Goal: Task Accomplishment & Management: Complete application form

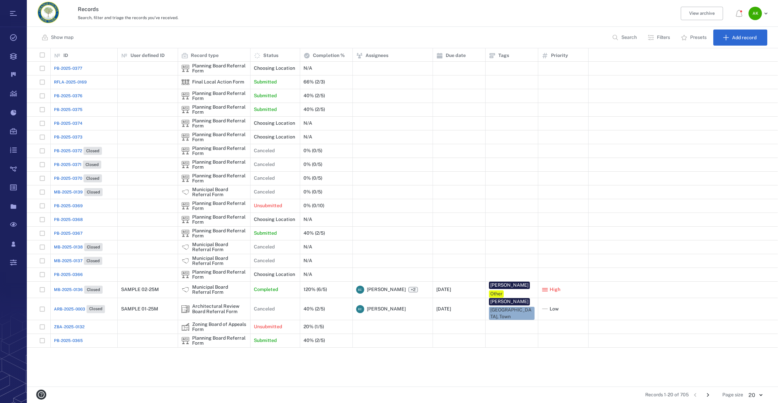
click at [64, 231] on span "PB-2025-0367" at bounding box center [68, 233] width 29 height 6
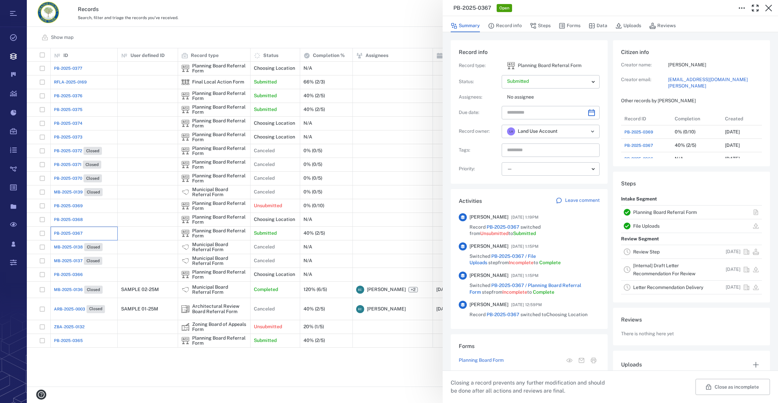
scroll to position [5, 5]
click at [574, 27] on button "Forms" at bounding box center [570, 25] width 22 height 13
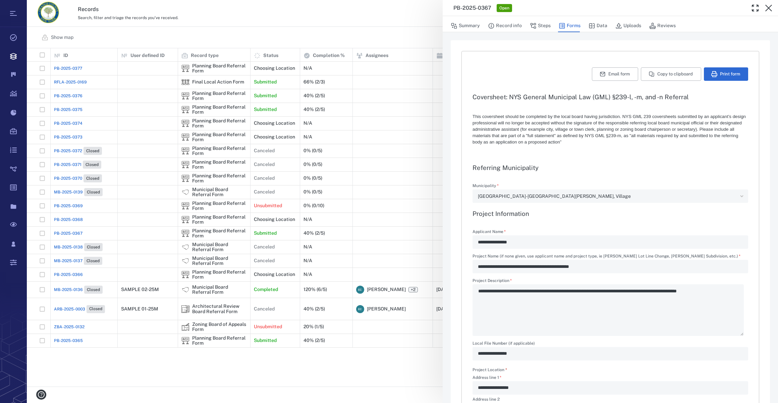
drag, startPoint x: 76, startPoint y: 232, endPoint x: 68, endPoint y: 233, distance: 8.1
click at [76, 232] on div "**********" at bounding box center [402, 201] width 751 height 403
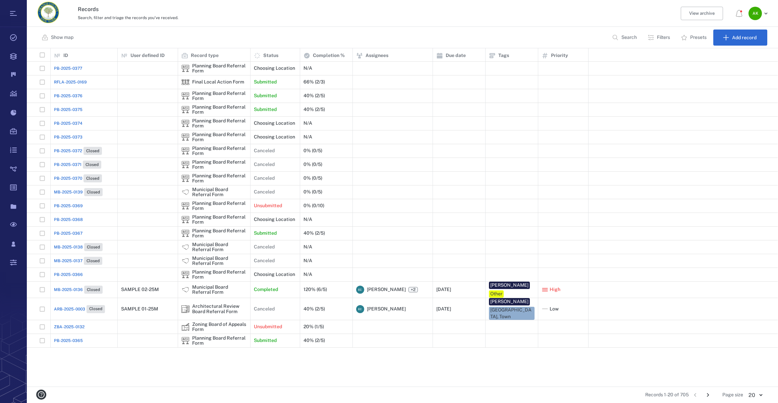
click at [69, 232] on span "PB-2025-0367" at bounding box center [68, 233] width 29 height 6
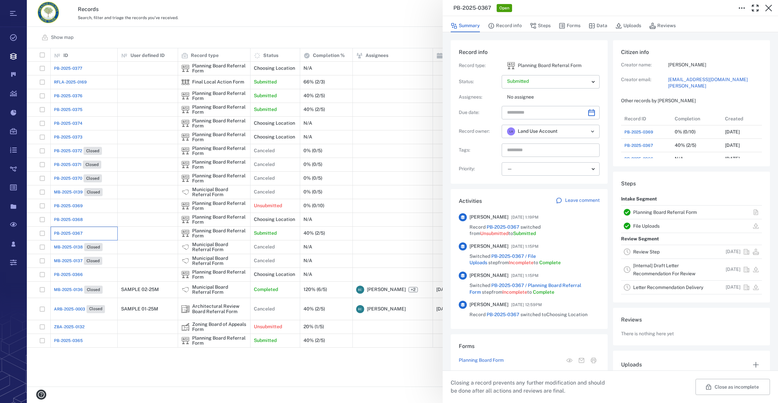
scroll to position [349, 129]
click at [589, 81] on body "Tasks Records Boards Dashboard Reports Record types Guide steps Rules Form buil…" at bounding box center [389, 201] width 778 height 403
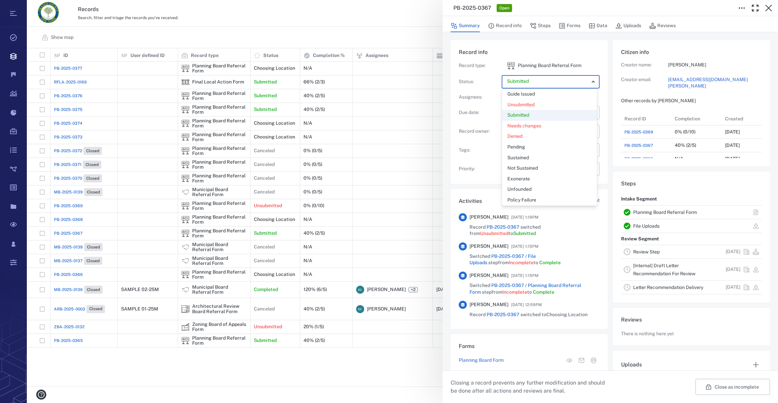
click at [531, 85] on div at bounding box center [389, 201] width 778 height 403
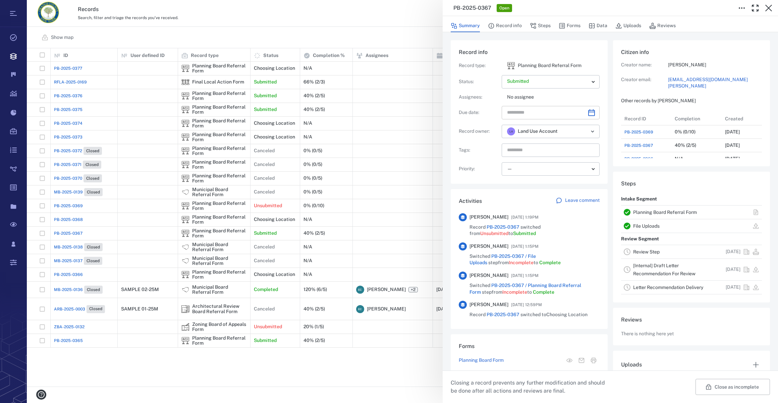
click at [588, 113] on icon "Choose date" at bounding box center [592, 113] width 8 height 8
click at [518, 210] on button "26" at bounding box center [516, 209] width 12 height 12
type input "**********"
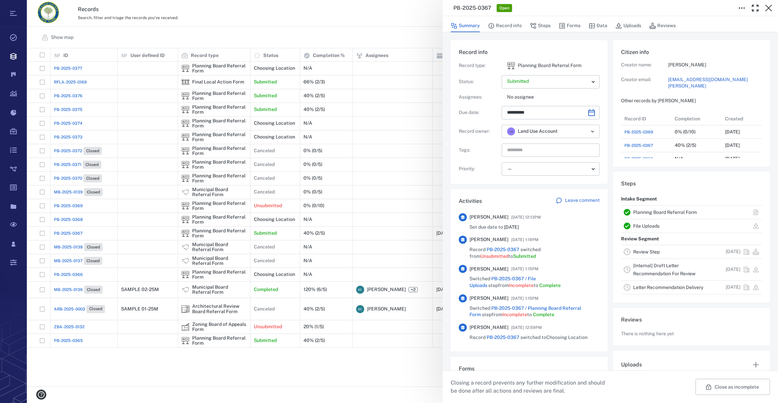
click at [589, 132] on icon "Open" at bounding box center [593, 131] width 8 height 8
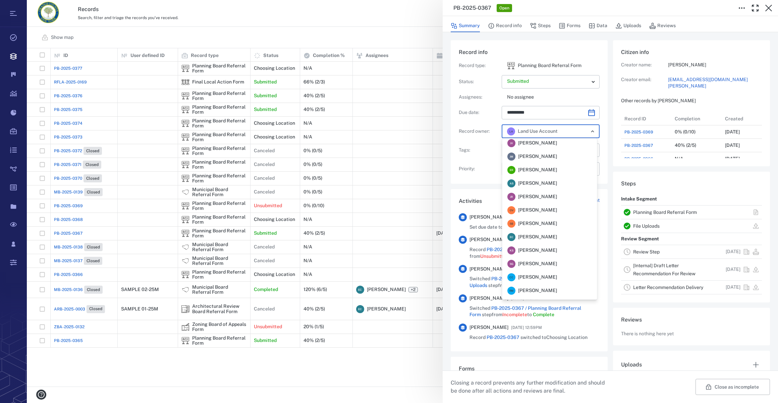
scroll to position [0, 0]
click at [553, 187] on span "[PERSON_NAME]" at bounding box center [537, 185] width 39 height 7
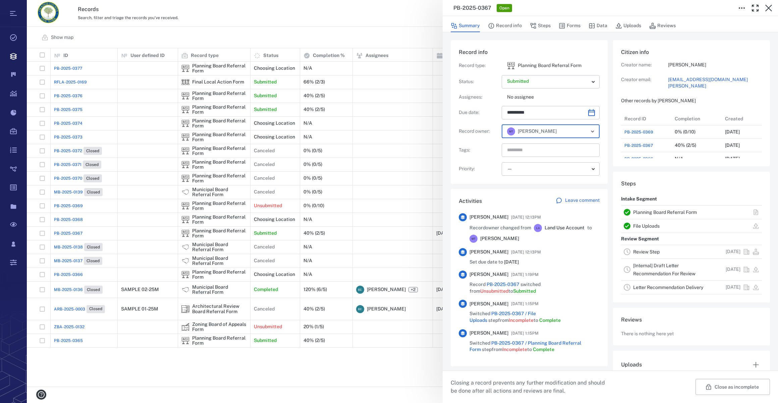
click at [526, 154] on input "text" at bounding box center [543, 150] width 73 height 9
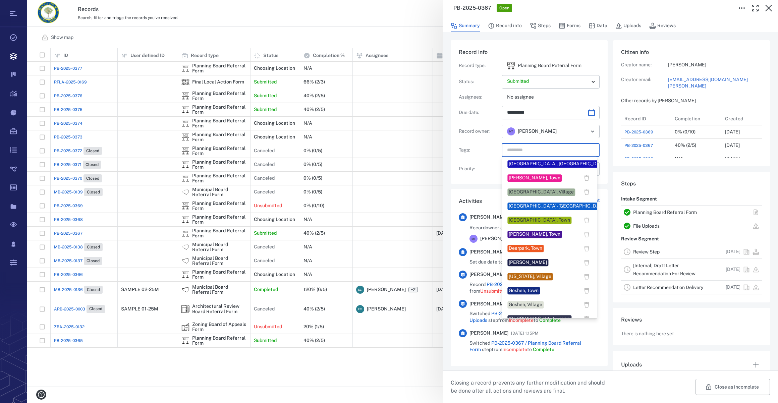
click at [528, 206] on div "[GEOGRAPHIC_DATA]-[GEOGRAPHIC_DATA][PERSON_NAME], Village" at bounding box center [585, 206] width 153 height 7
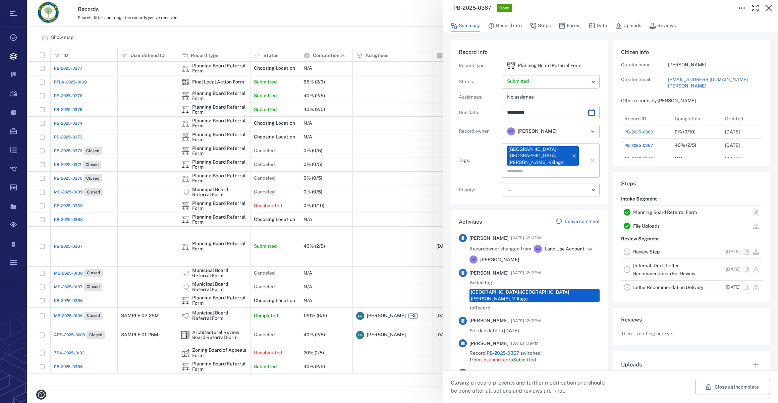
click at [527, 166] on input "text" at bounding box center [543, 170] width 73 height 9
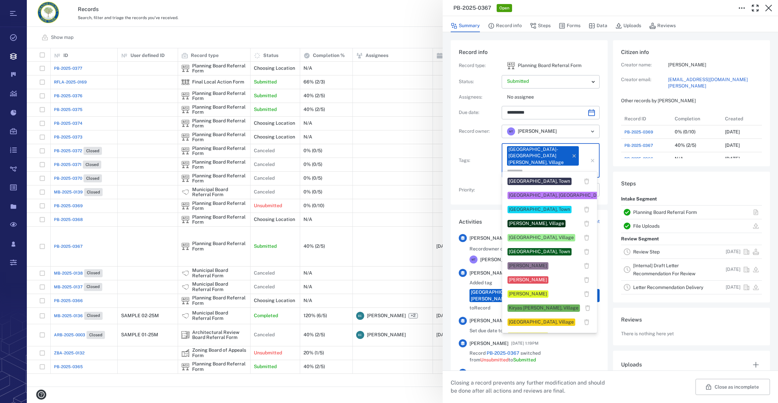
scroll to position [213, 0]
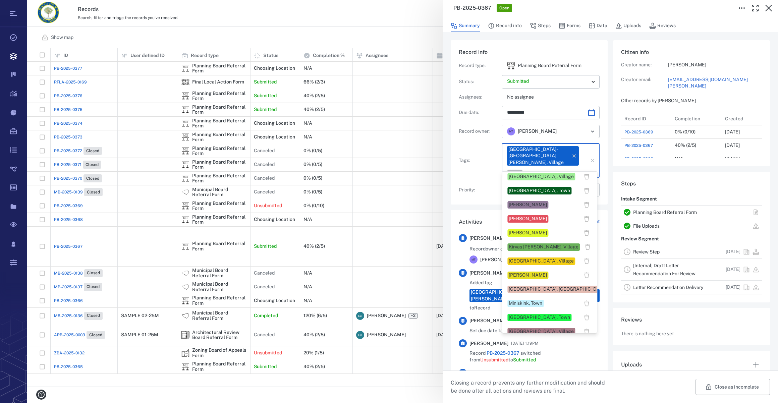
click at [530, 272] on div "[PERSON_NAME]" at bounding box center [528, 275] width 38 height 7
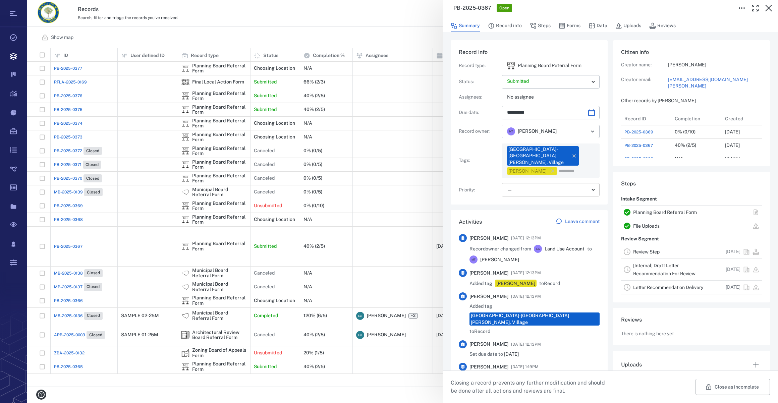
click at [517, 183] on body "Tasks Records Boards Dashboard Reports Record types Guide steps Rules Form buil…" at bounding box center [389, 201] width 778 height 403
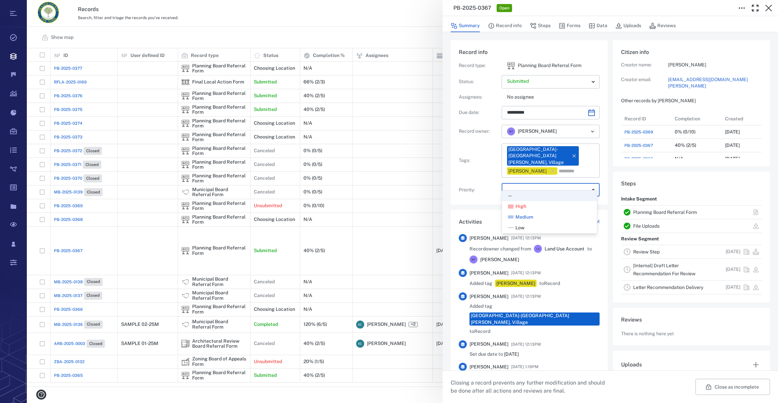
click at [528, 226] on div "Low" at bounding box center [550, 228] width 84 height 7
type input "**"
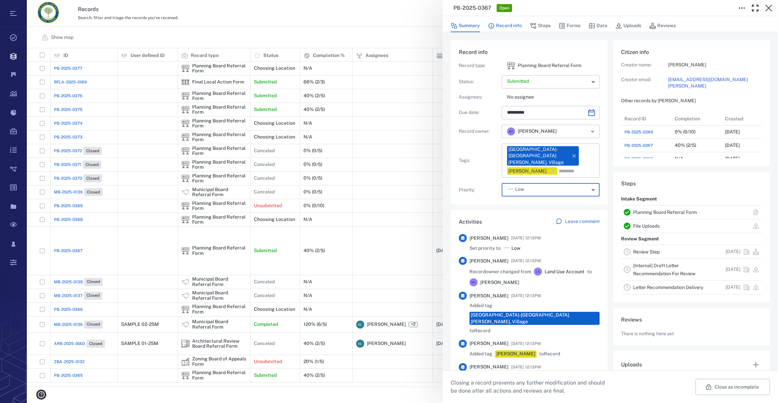
click at [511, 27] on button "Record info" at bounding box center [505, 25] width 34 height 13
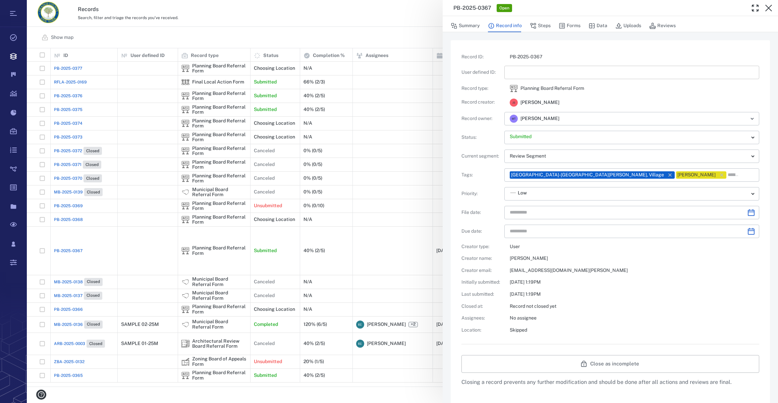
type input "**********"
click at [520, 72] on input "text" at bounding box center [632, 72] width 244 height 13
click at [559, 73] on input "text" at bounding box center [632, 72] width 244 height 13
type input "*********"
click at [748, 212] on icon "Choose date" at bounding box center [751, 212] width 7 height 7
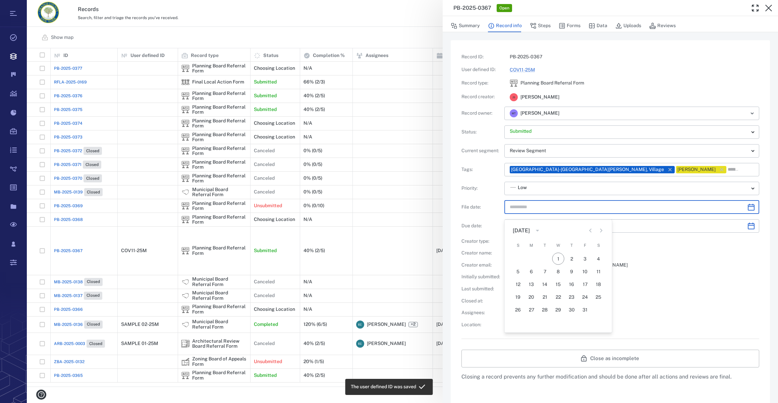
click at [588, 233] on div "[DATE] S M T W T F S 1 2 3 4 5 6 7 8 9 10 11 12 13 14 15 16 17 18 19 20 21 22 2…" at bounding box center [558, 276] width 107 height 113
click at [591, 226] on icon "Previous month" at bounding box center [590, 225] width 2 height 4
click at [586, 292] on button "26" at bounding box center [585, 291] width 12 height 12
type input "**********"
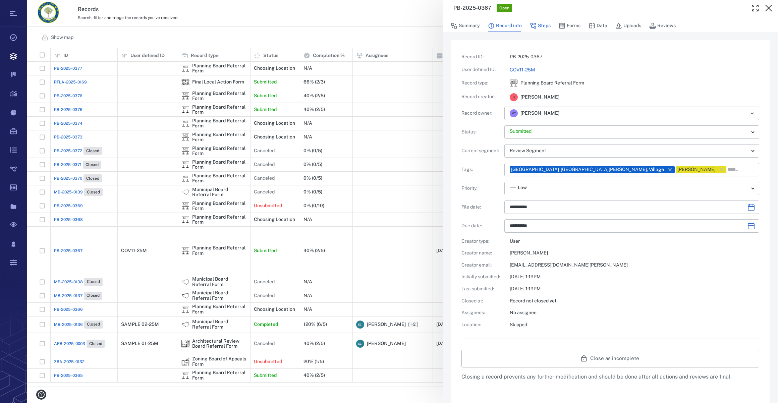
click at [542, 27] on button "Steps" at bounding box center [540, 25] width 21 height 13
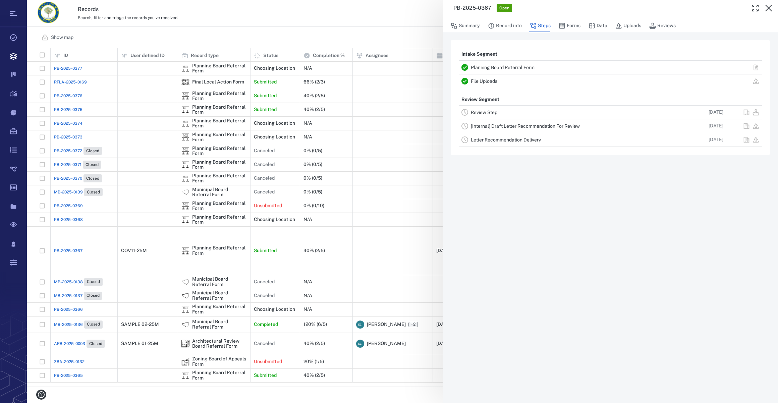
click at [481, 112] on link "Review Step" at bounding box center [484, 112] width 27 height 5
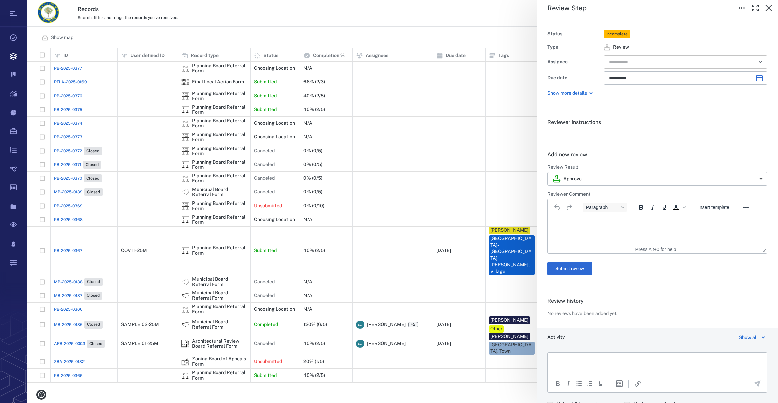
click at [618, 61] on input "text" at bounding box center [678, 61] width 139 height 9
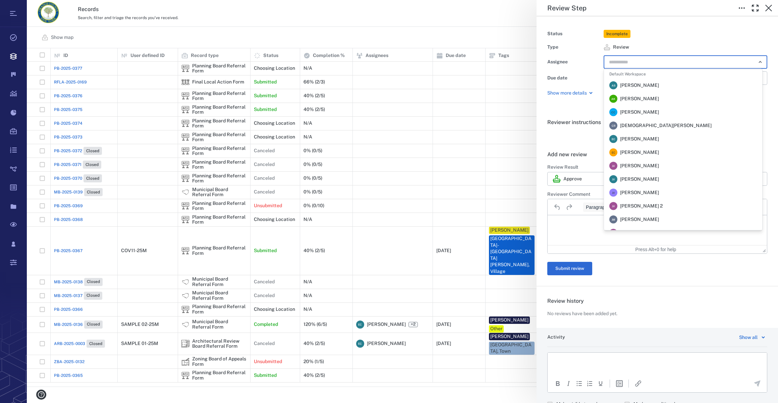
scroll to position [152, 0]
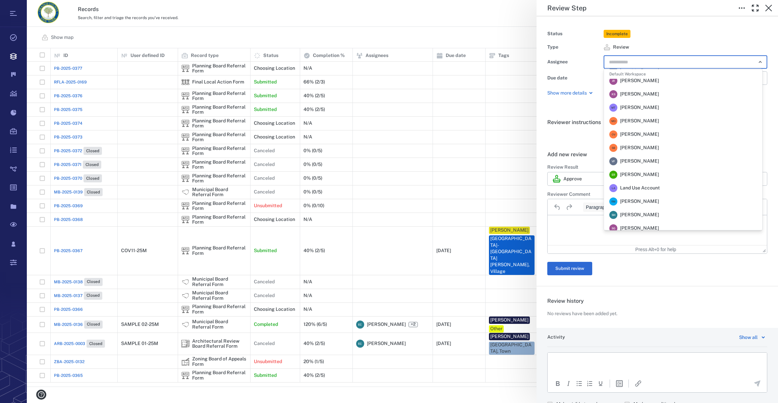
click at [633, 106] on span "[PERSON_NAME]" at bounding box center [639, 107] width 39 height 7
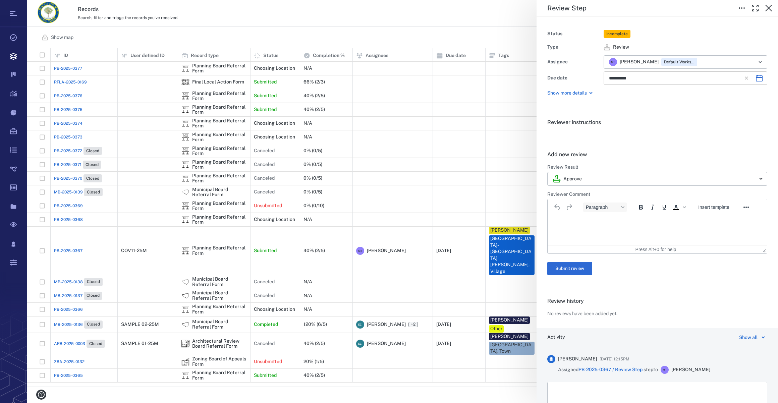
click at [755, 79] on icon "Choose date, selected date is Nov 10, 2025" at bounding box center [759, 78] width 8 height 8
click at [689, 96] on icon "Previous month" at bounding box center [690, 96] width 8 height 8
click at [615, 174] on button "26" at bounding box center [618, 175] width 12 height 12
type input "**********"
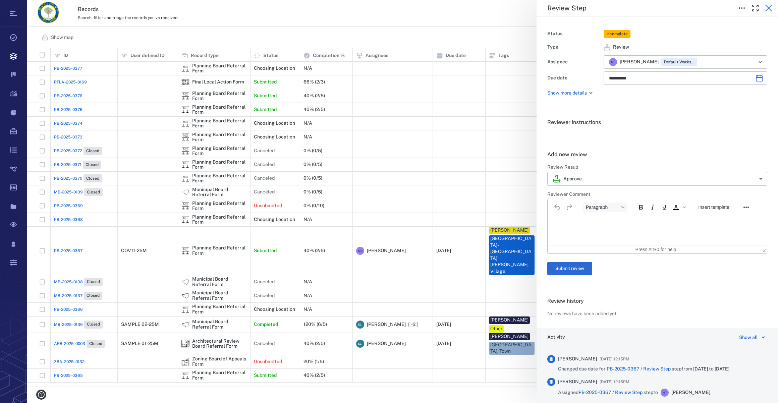
click at [770, 7] on icon "button" at bounding box center [769, 8] width 8 height 8
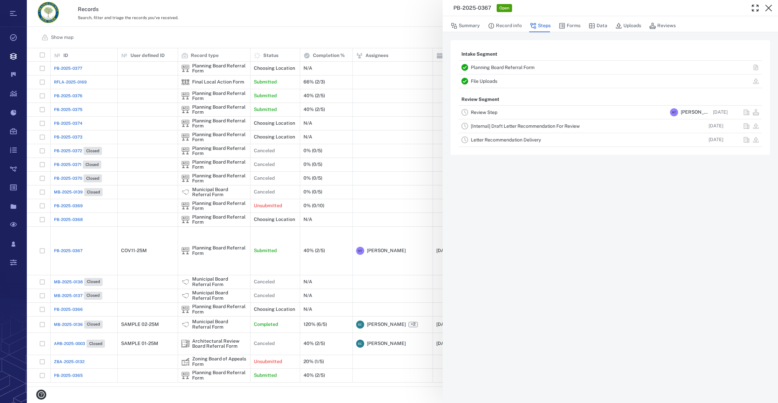
click at [770, 7] on icon "button" at bounding box center [769, 8] width 8 height 8
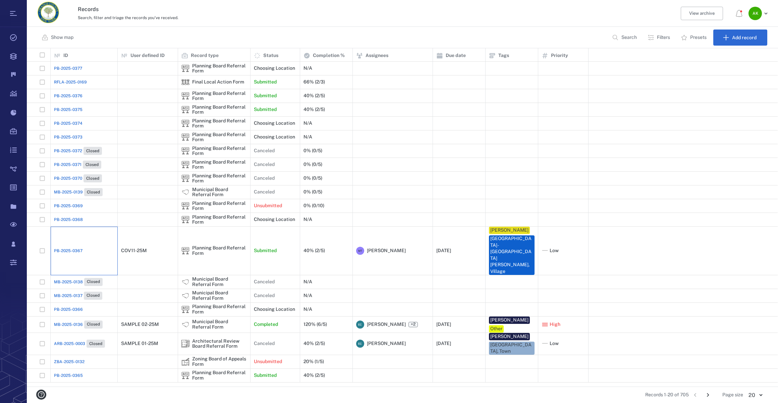
click at [73, 244] on div "PB-2025-0367" at bounding box center [84, 250] width 60 height 13
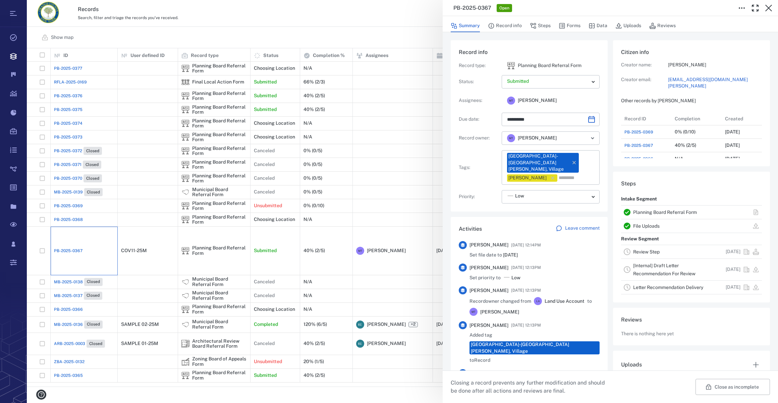
type input "**********"
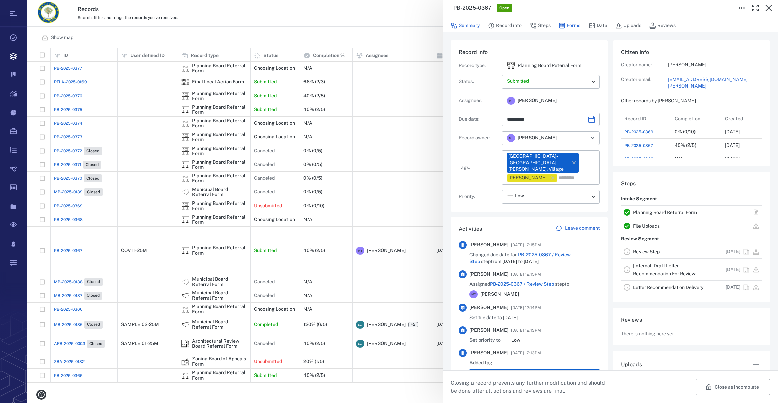
click at [572, 26] on button "Forms" at bounding box center [570, 25] width 22 height 13
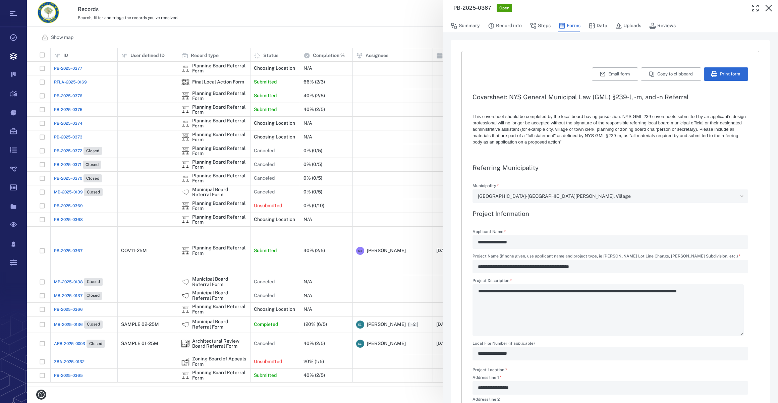
drag, startPoint x: 512, startPoint y: 23, endPoint x: 533, endPoint y: 37, distance: 25.4
click at [512, 23] on button "Record info" at bounding box center [505, 25] width 34 height 13
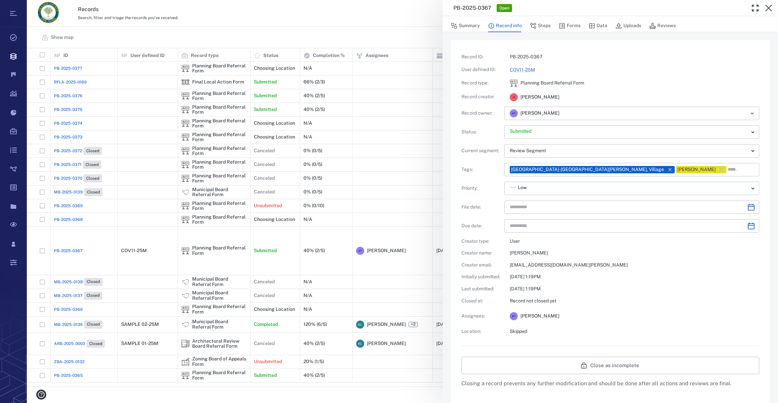
type input "**********"
drag, startPoint x: 517, startPoint y: 71, endPoint x: 530, endPoint y: 101, distance: 33.1
click at [517, 71] on link "COV11-25M" at bounding box center [522, 69] width 25 height 5
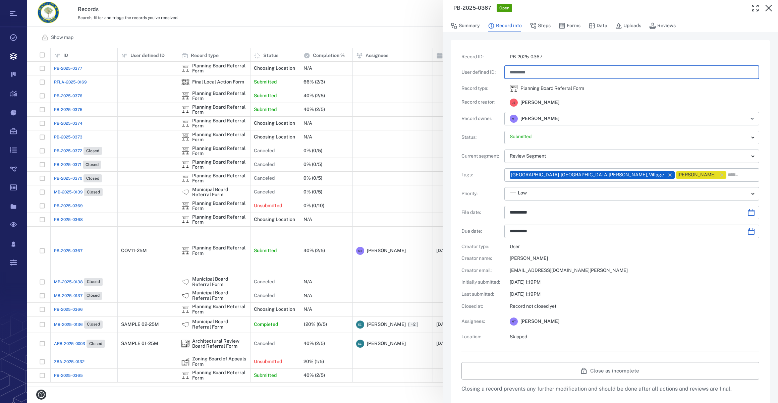
click at [523, 71] on input "*********" at bounding box center [632, 72] width 244 height 13
click at [546, 70] on input "**********" at bounding box center [632, 72] width 244 height 13
type input "**********"
click at [553, 137] on body "Tasks Records Boards Dashboard Reports Record types Guide steps Rules Form buil…" at bounding box center [389, 201] width 778 height 403
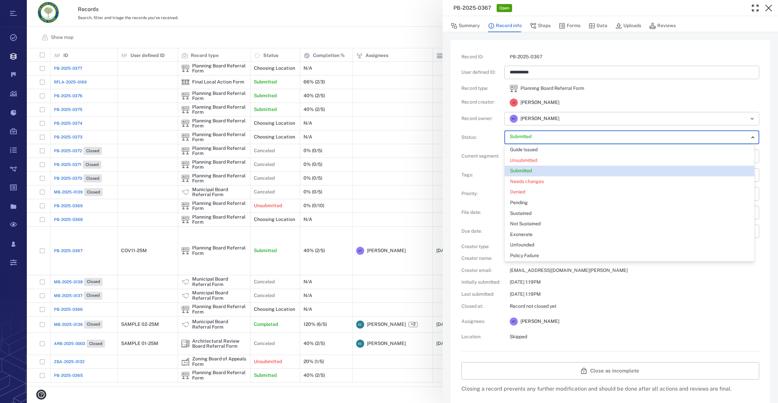
click at [553, 137] on div at bounding box center [389, 201] width 778 height 403
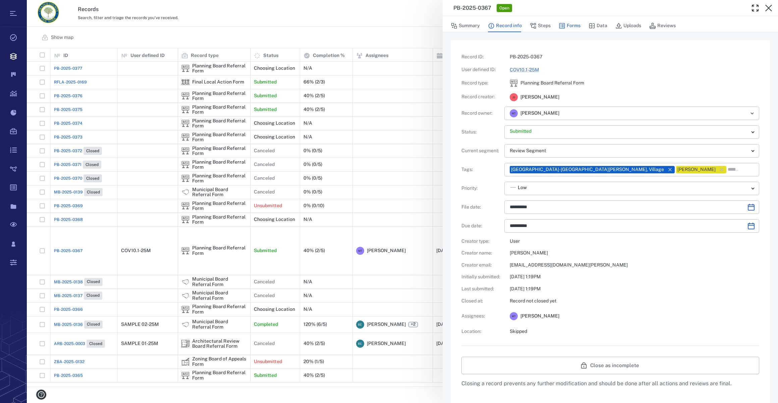
click at [573, 26] on button "Forms" at bounding box center [570, 25] width 22 height 13
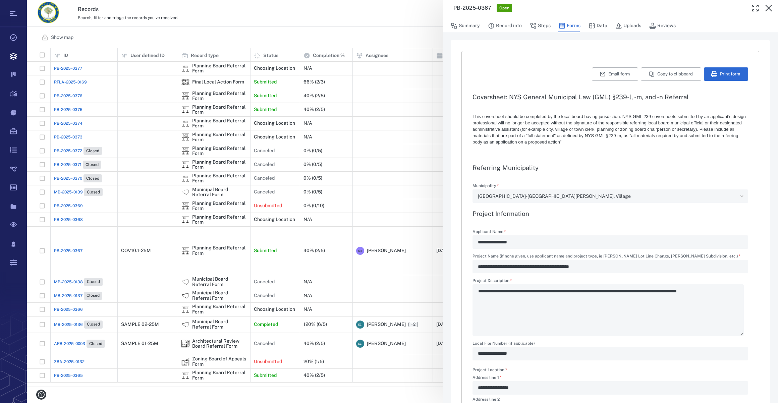
type textarea "*"
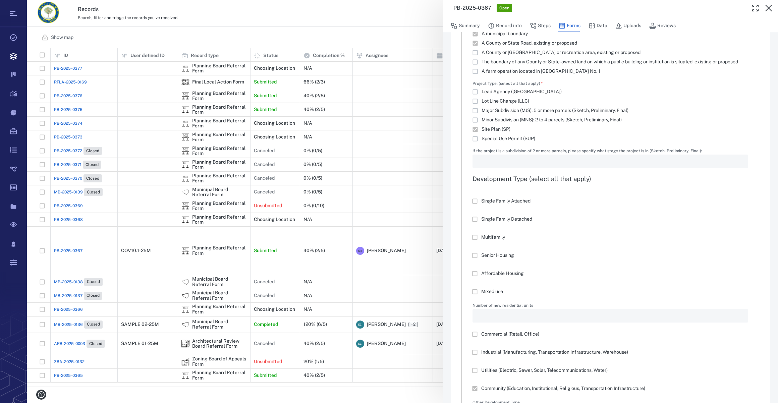
scroll to position [366, 0]
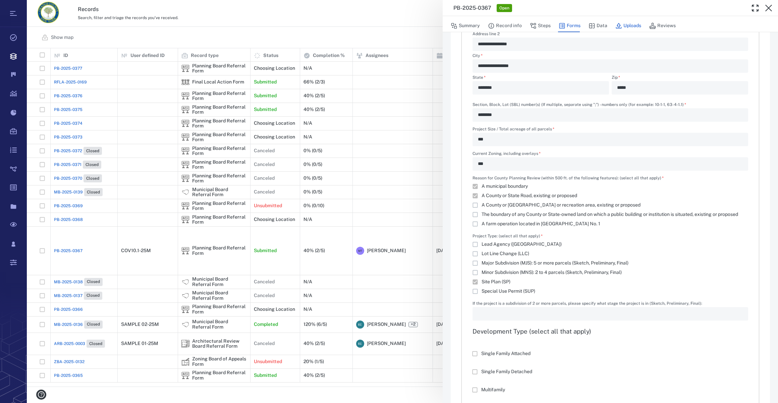
click at [624, 25] on button "Uploads" at bounding box center [629, 25] width 26 height 13
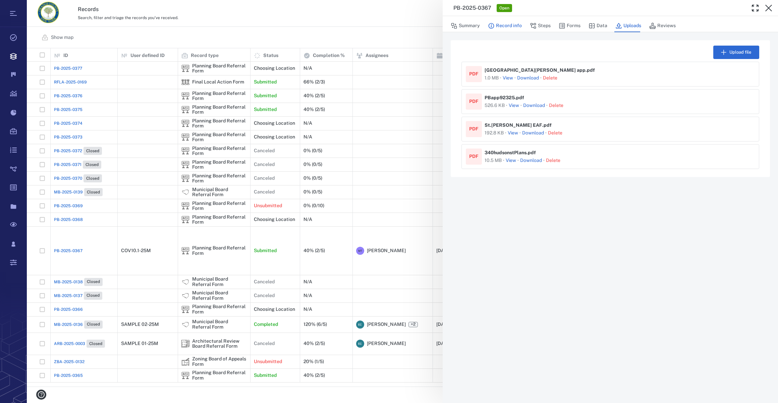
drag, startPoint x: 463, startPoint y: 27, endPoint x: 510, endPoint y: 25, distance: 47.0
click at [463, 27] on button "Summary" at bounding box center [465, 25] width 29 height 13
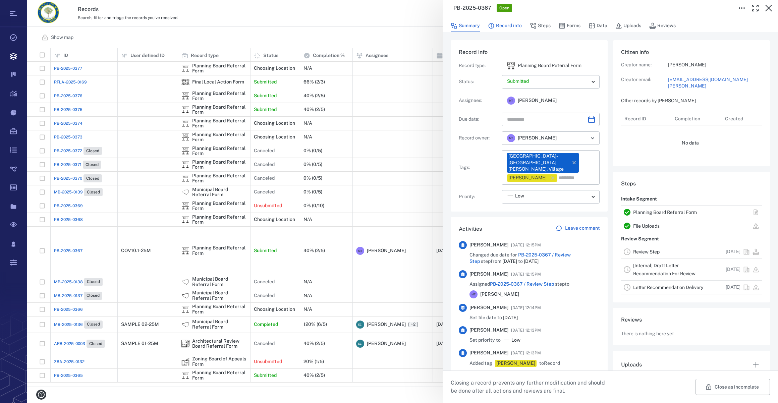
click at [510, 25] on button "Record info" at bounding box center [505, 25] width 34 height 13
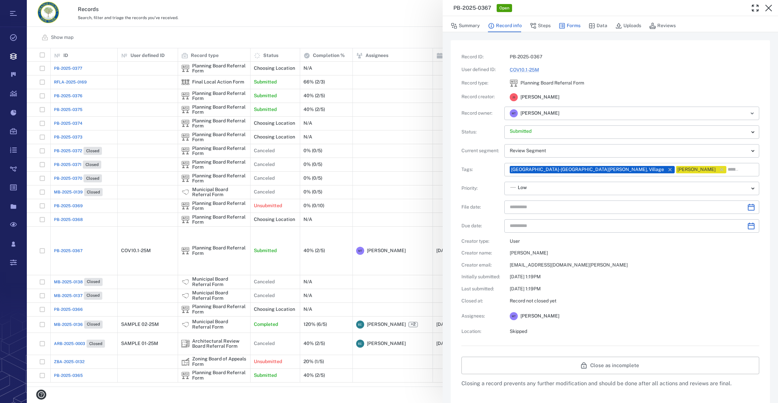
click at [573, 27] on button "Forms" at bounding box center [570, 25] width 22 height 13
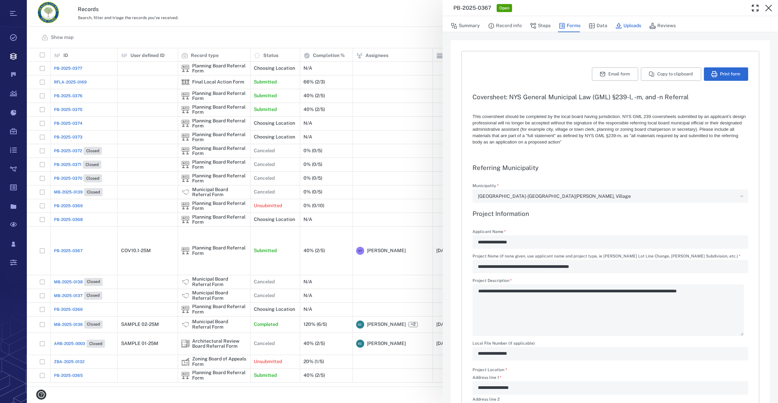
click at [622, 24] on button "Uploads" at bounding box center [629, 25] width 26 height 13
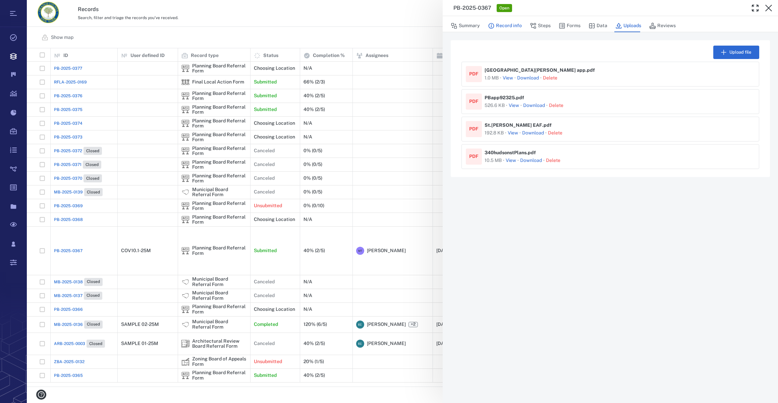
click at [507, 25] on button "Record info" at bounding box center [505, 25] width 34 height 13
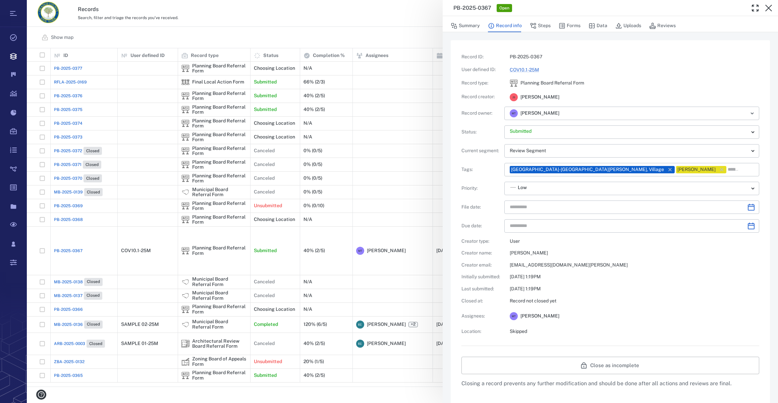
type input "**********"
drag, startPoint x: 572, startPoint y: 23, endPoint x: 695, endPoint y: 31, distance: 122.7
click at [572, 23] on button "Forms" at bounding box center [570, 25] width 22 height 13
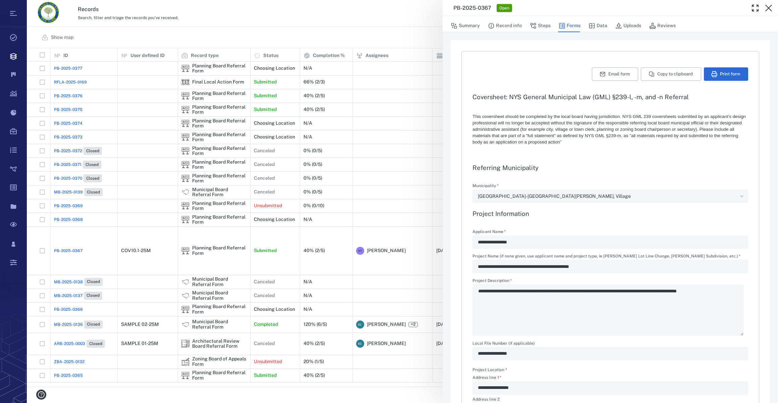
type textarea "*"
click at [728, 71] on button "Print form" at bounding box center [726, 73] width 44 height 13
click at [770, 11] on icon "button" at bounding box center [769, 8] width 8 height 8
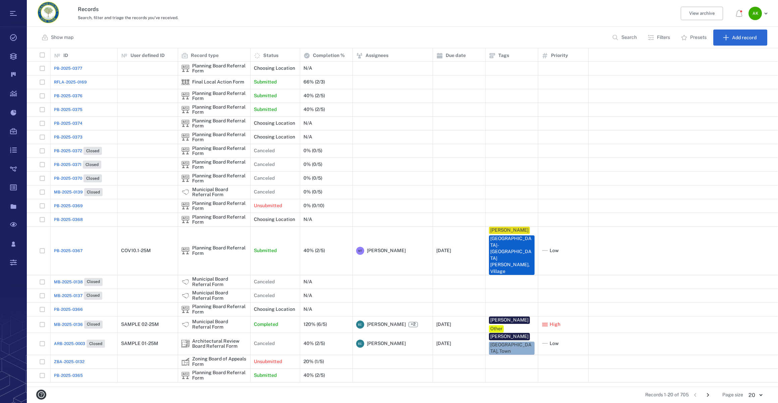
click at [66, 107] on span "PB-2025-0375" at bounding box center [68, 110] width 29 height 6
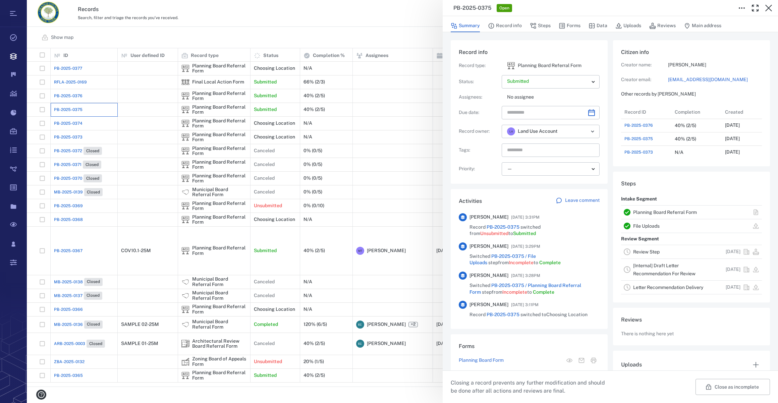
scroll to position [349, 129]
click at [578, 24] on button "Forms" at bounding box center [570, 25] width 22 height 13
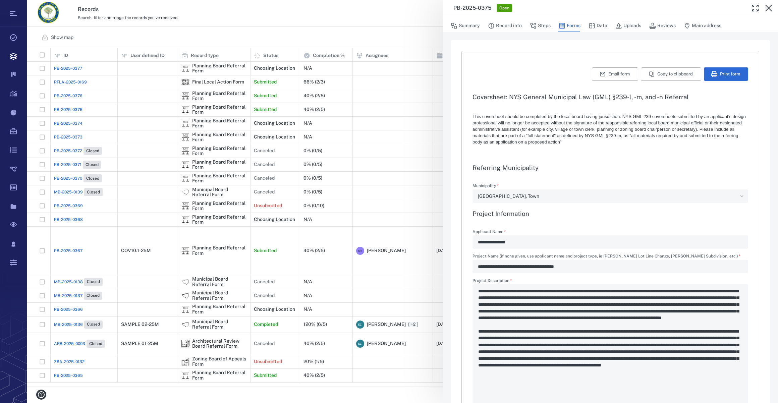
type textarea "*"
type input "**********"
click at [469, 26] on button "Summary" at bounding box center [465, 25] width 29 height 13
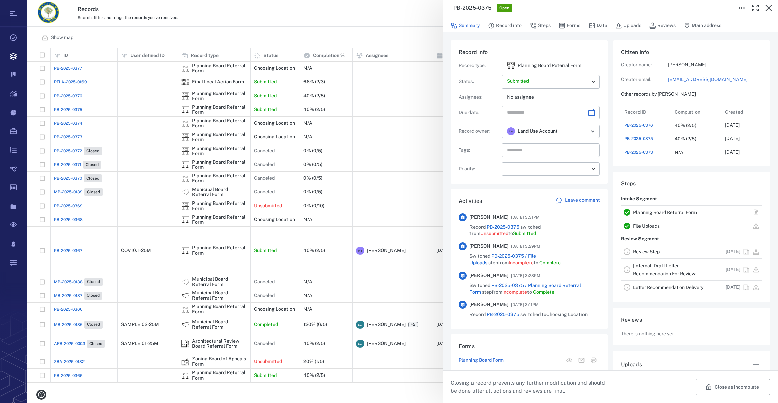
scroll to position [349, 129]
click at [589, 109] on icon "Choose date" at bounding box center [592, 113] width 8 height 8
click at [569, 208] on button "30" at bounding box center [569, 209] width 12 height 12
type input "**********"
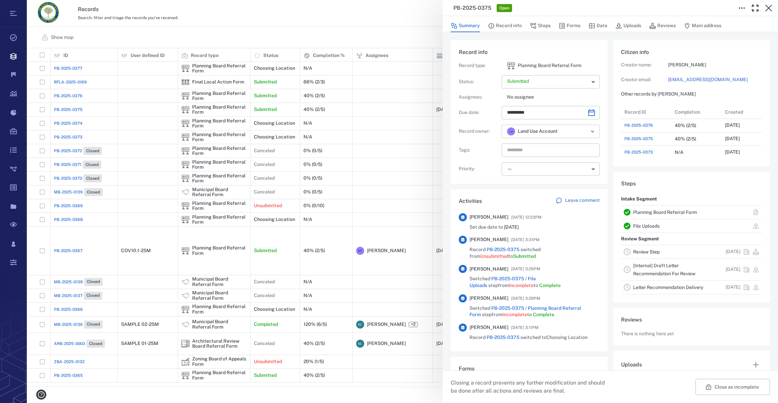
click at [589, 132] on icon "Open" at bounding box center [593, 131] width 8 height 8
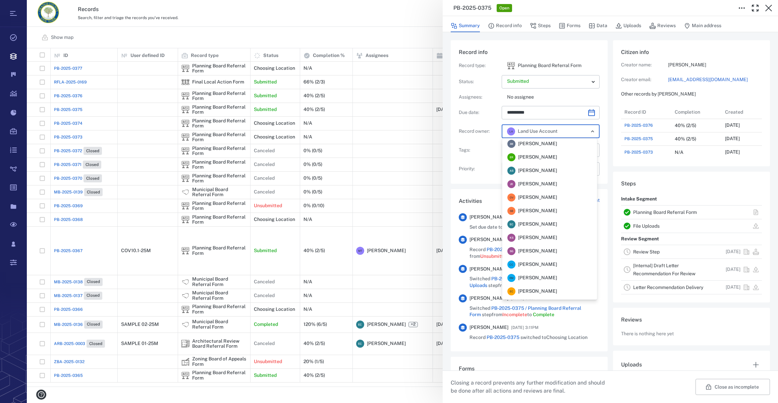
scroll to position [2, 0]
click at [543, 181] on span "[PERSON_NAME]" at bounding box center [537, 183] width 39 height 7
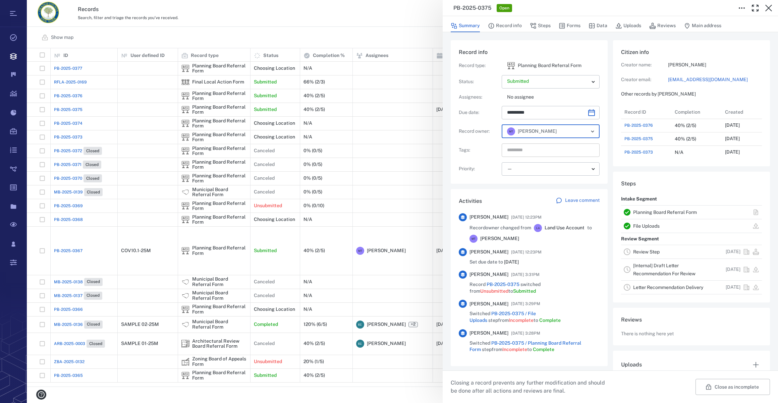
click at [527, 150] on input "text" at bounding box center [543, 150] width 73 height 9
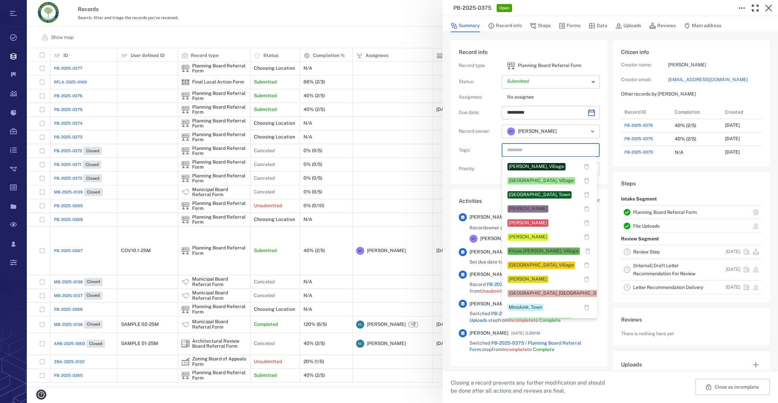
scroll to position [244, 0]
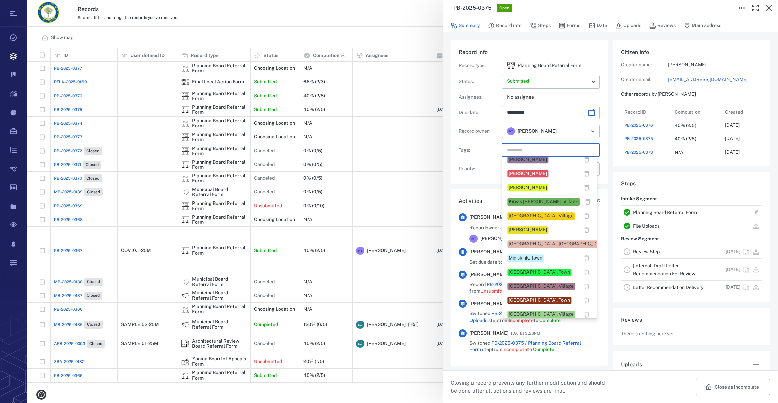
click at [517, 298] on div "[GEOGRAPHIC_DATA], Town" at bounding box center [539, 300] width 61 height 7
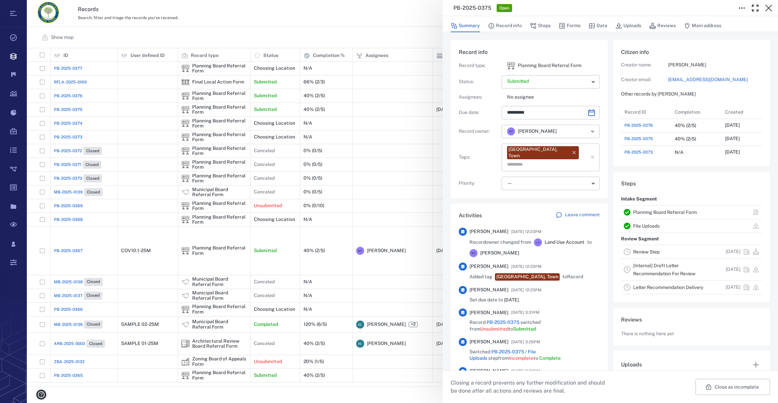
click at [577, 150] on div "[GEOGRAPHIC_DATA], Town ​" at bounding box center [551, 158] width 98 height 28
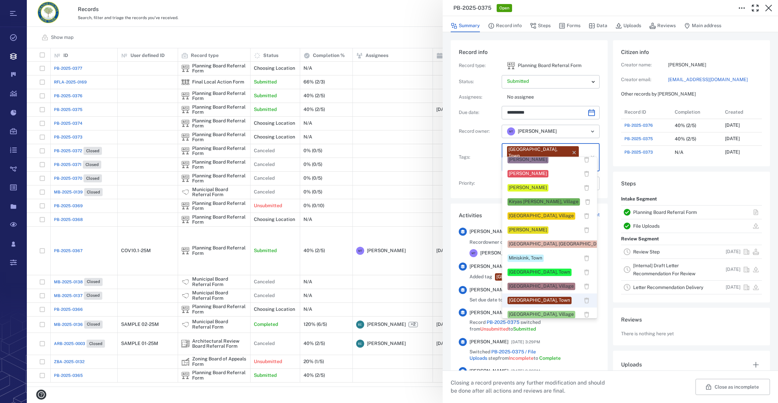
click at [534, 228] on div "[PERSON_NAME]" at bounding box center [528, 230] width 38 height 7
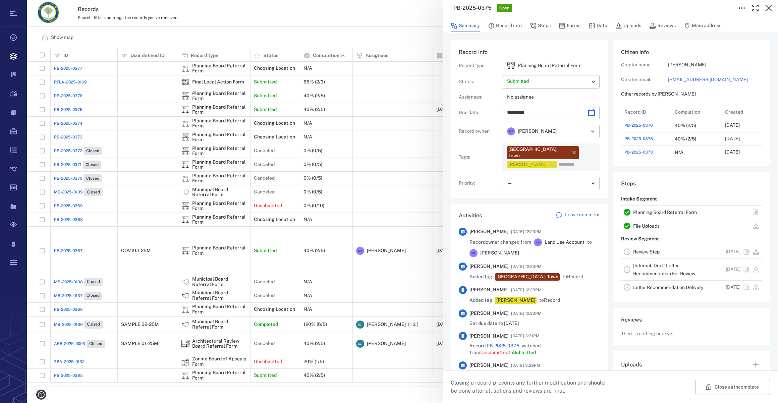
click at [522, 172] on body "Tasks Records Boards Dashboard Reports Record types Guide steps Rules Form buil…" at bounding box center [389, 201] width 778 height 403
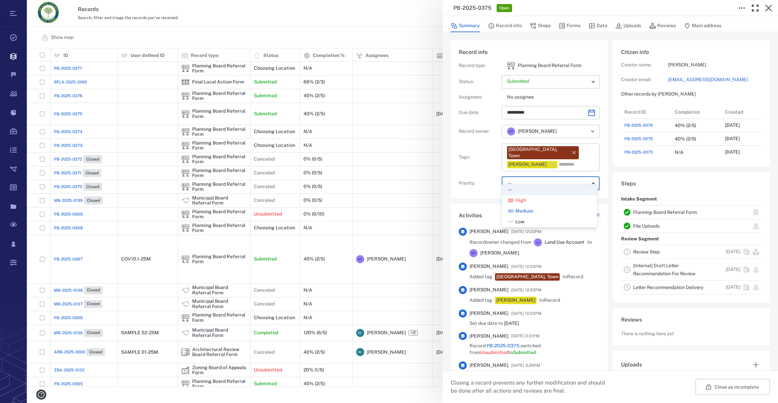
click at [513, 220] on icon at bounding box center [511, 222] width 7 height 7
type input "**"
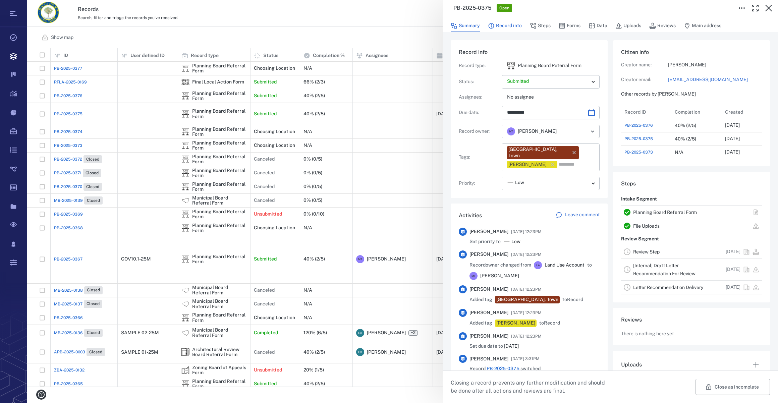
click at [503, 22] on button "Record info" at bounding box center [505, 25] width 34 height 13
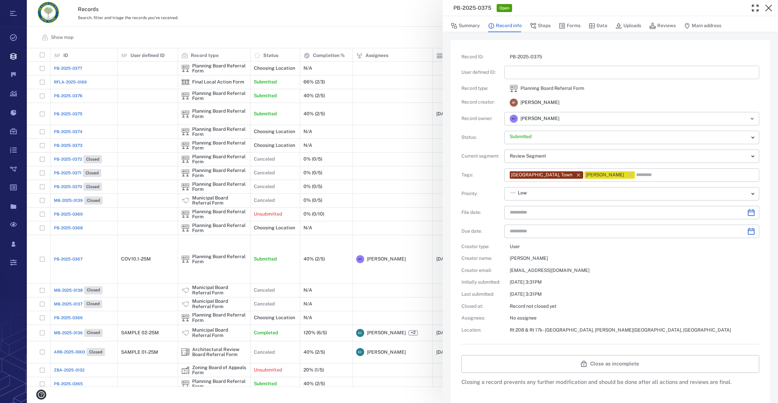
type input "**********"
click at [535, 74] on input "text" at bounding box center [632, 72] width 244 height 13
click at [747, 213] on icon "Choose date" at bounding box center [751, 213] width 8 height 8
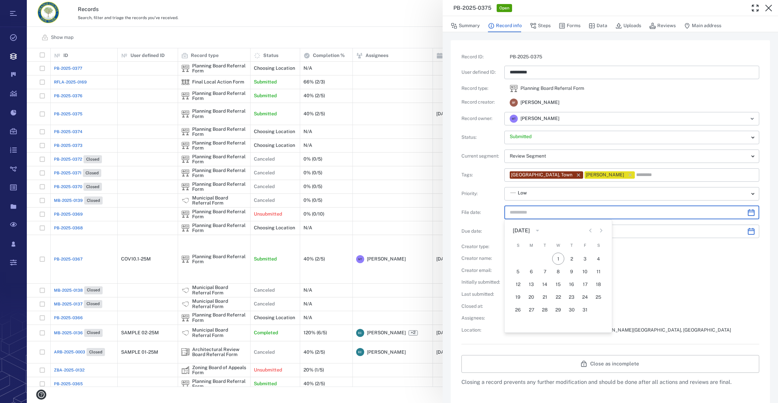
type input "*********"
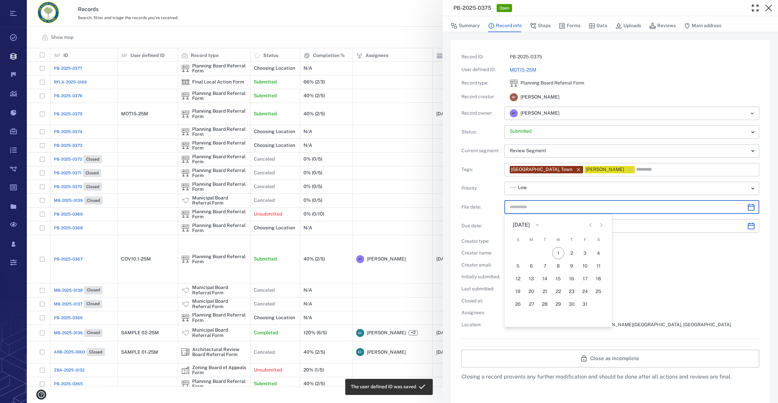
click at [591, 231] on button "Previous month" at bounding box center [590, 224] width 13 height 13
click at [546, 302] on button "30" at bounding box center [545, 304] width 12 height 12
type input "**********"
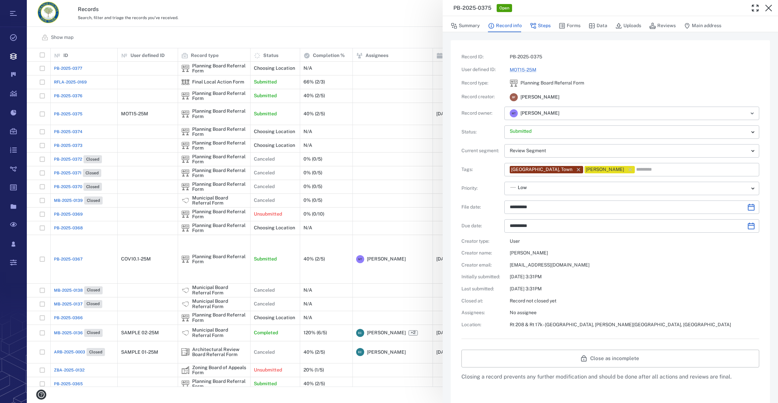
click at [537, 26] on button "Steps" at bounding box center [540, 25] width 21 height 13
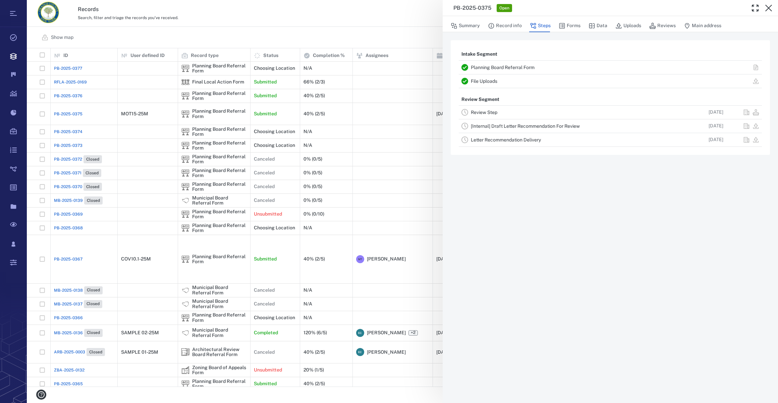
click at [471, 111] on link "Review Step" at bounding box center [484, 112] width 27 height 5
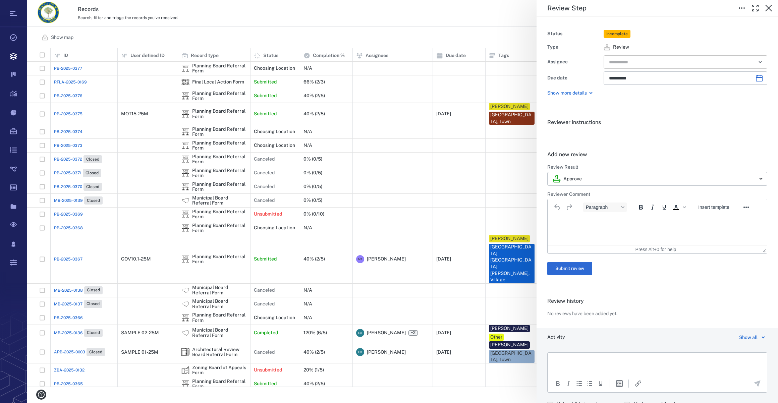
click at [631, 60] on input "text" at bounding box center [678, 61] width 139 height 9
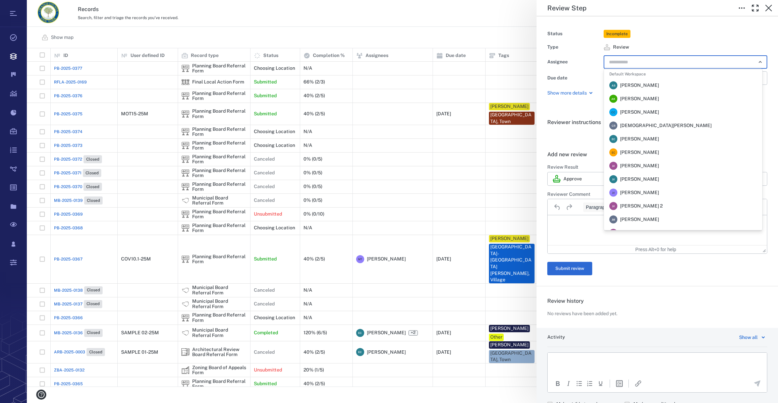
scroll to position [122, 0]
click at [643, 138] on span "[PERSON_NAME]" at bounding box center [639, 138] width 39 height 7
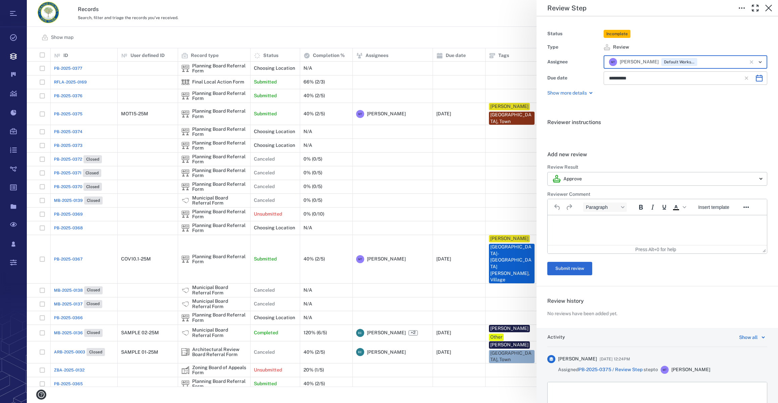
click at [755, 79] on icon "Choose date, selected date is Nov 13, 2025" at bounding box center [759, 78] width 8 height 8
click at [689, 92] on icon "Previous month" at bounding box center [690, 96] width 8 height 8
click at [672, 174] on button "30" at bounding box center [671, 175] width 12 height 12
type input "**********"
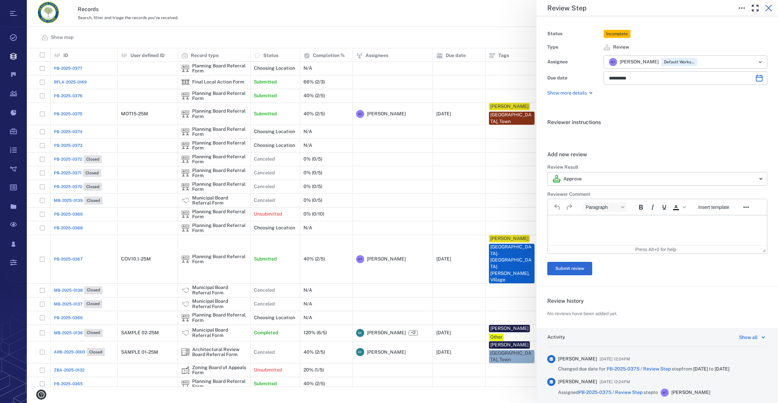
click at [768, 9] on icon "button" at bounding box center [769, 8] width 7 height 7
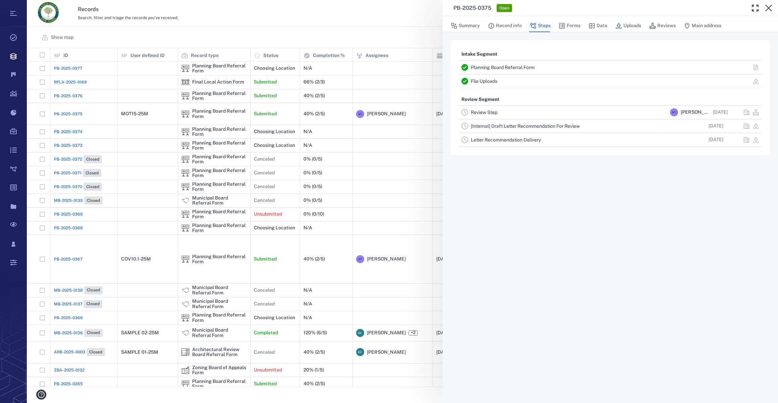
click at [768, 9] on icon "button" at bounding box center [769, 8] width 7 height 7
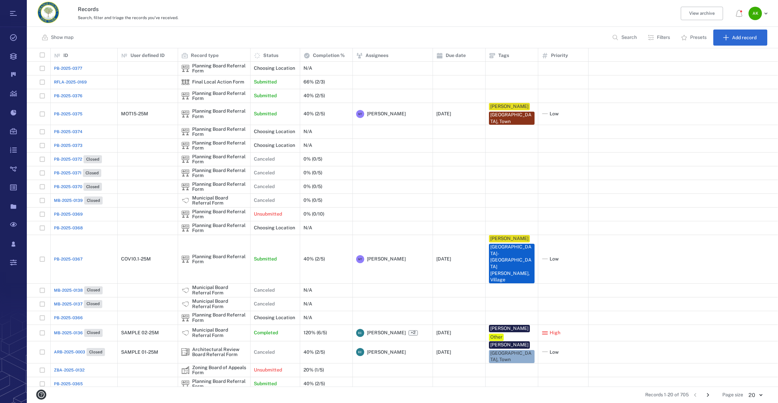
click at [69, 94] on span "PB-2025-0376" at bounding box center [68, 96] width 29 height 6
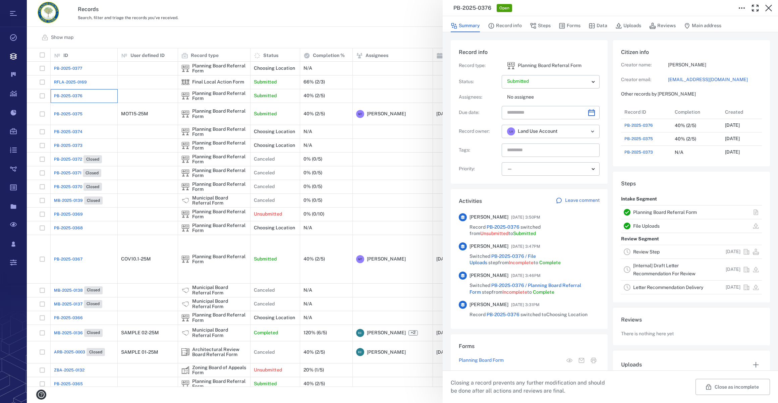
scroll to position [349, 129]
click at [510, 27] on button "Record info" at bounding box center [505, 25] width 34 height 13
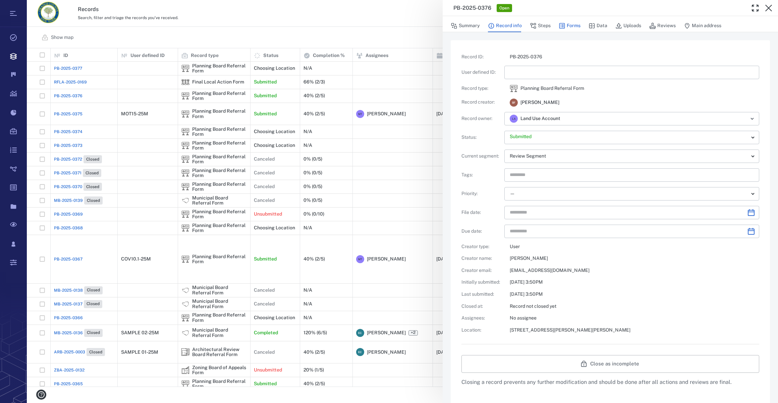
click at [571, 22] on button "Forms" at bounding box center [570, 25] width 22 height 13
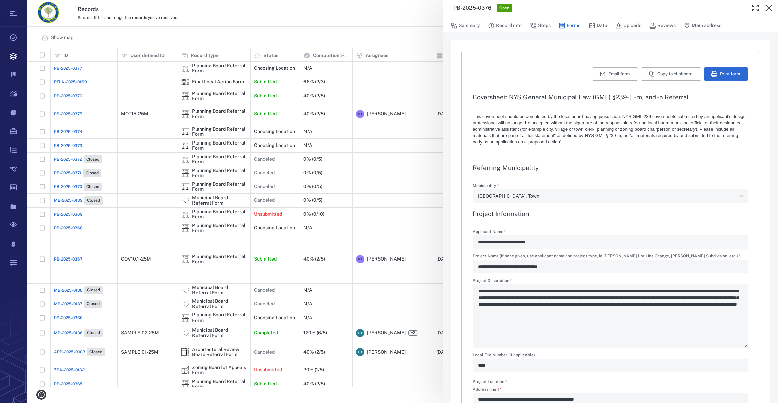
type textarea "*"
click at [768, 9] on icon "button" at bounding box center [769, 8] width 7 height 7
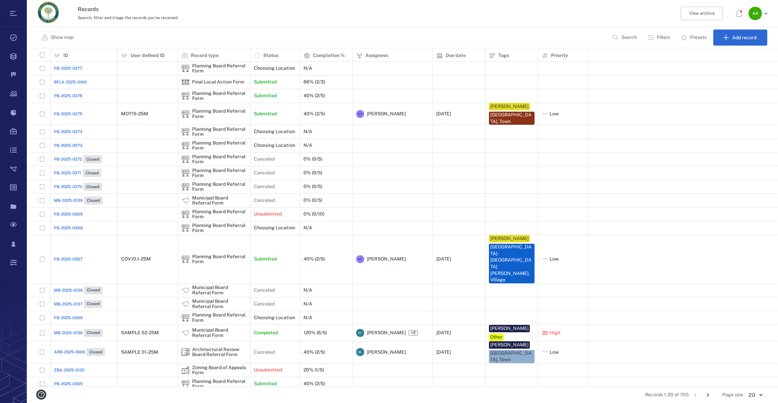
click at [63, 113] on span "PB-2025-0375" at bounding box center [68, 114] width 29 height 6
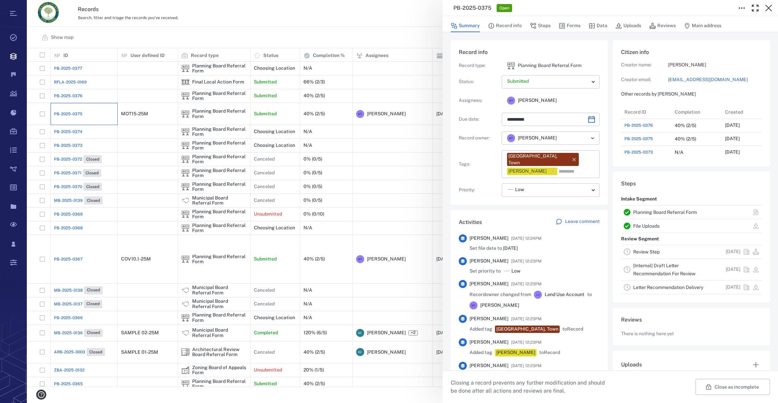
type input "**********"
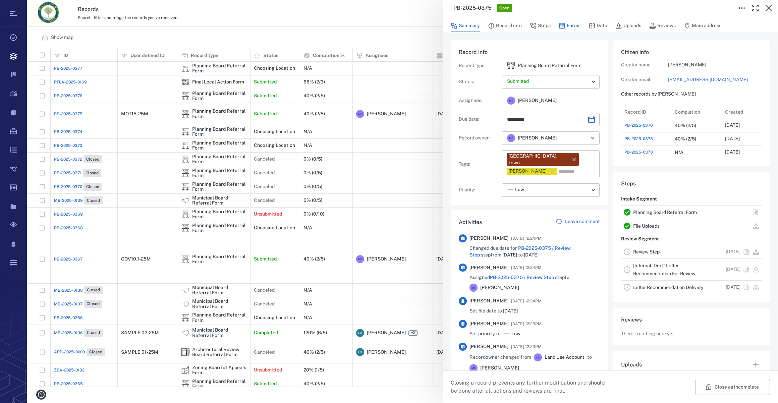
click at [570, 24] on button "Forms" at bounding box center [570, 25] width 22 height 13
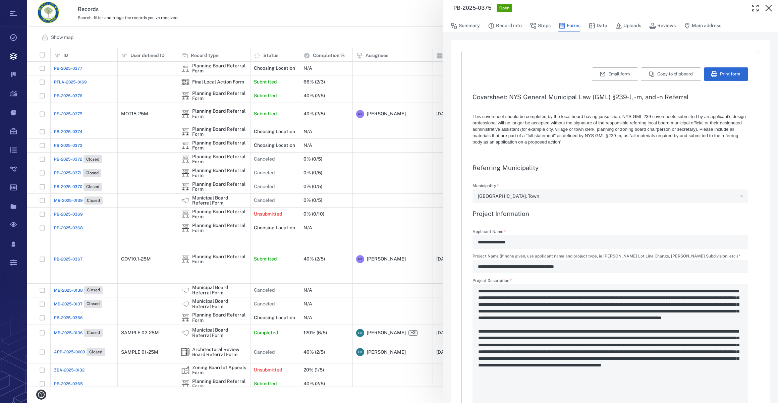
type input "**********"
drag, startPoint x: 629, startPoint y: 27, endPoint x: 647, endPoint y: 27, distance: 17.8
click at [629, 27] on button "Uploads" at bounding box center [629, 25] width 26 height 13
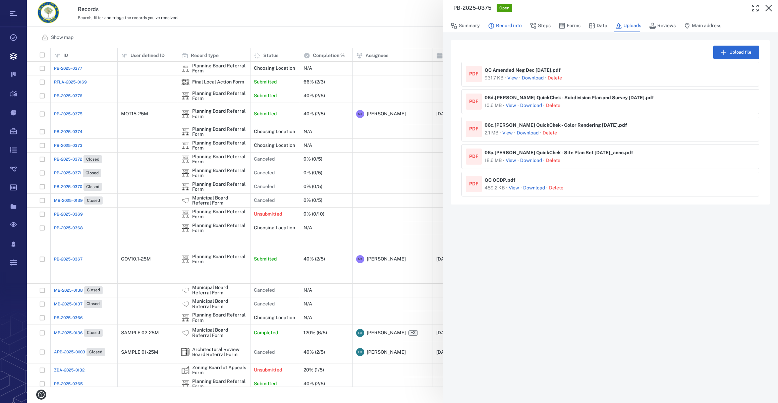
click at [512, 26] on button "Record info" at bounding box center [505, 25] width 34 height 13
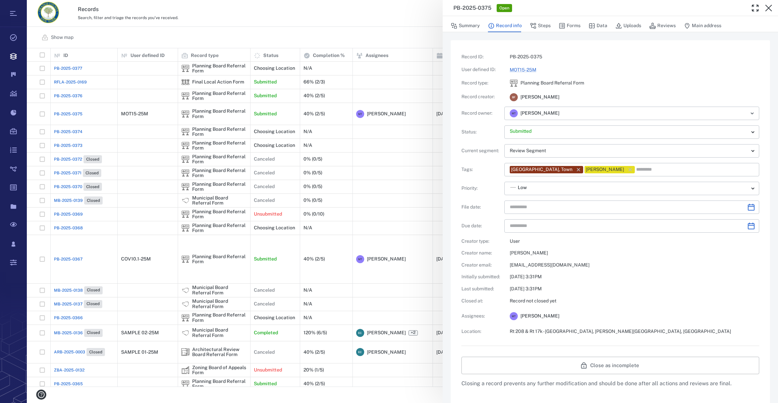
type input "**********"
click at [580, 25] on button "Forms" at bounding box center [570, 25] width 22 height 13
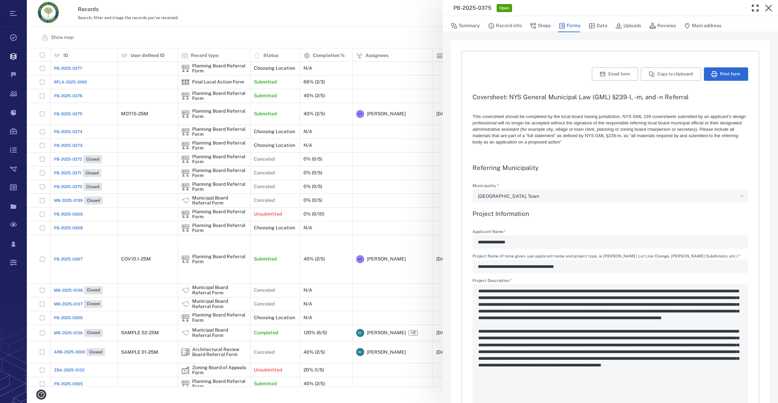
type input "**********"
type textarea "*"
click at [735, 73] on button "Print form" at bounding box center [726, 73] width 44 height 13
click at [770, 5] on icon "button" at bounding box center [769, 8] width 8 height 8
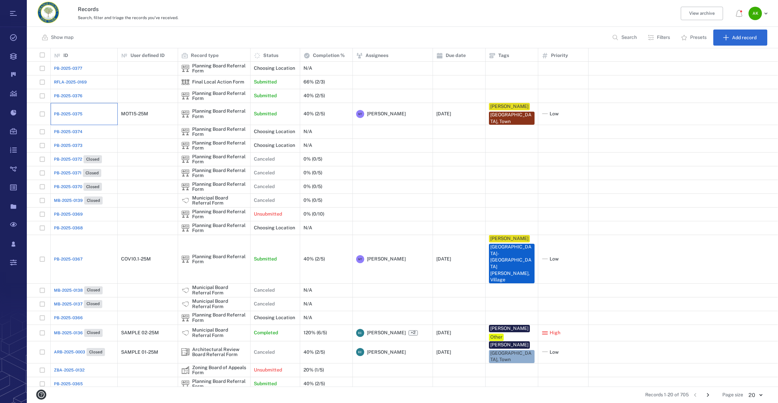
click at [70, 118] on div "PB-2025-0375" at bounding box center [84, 113] width 60 height 13
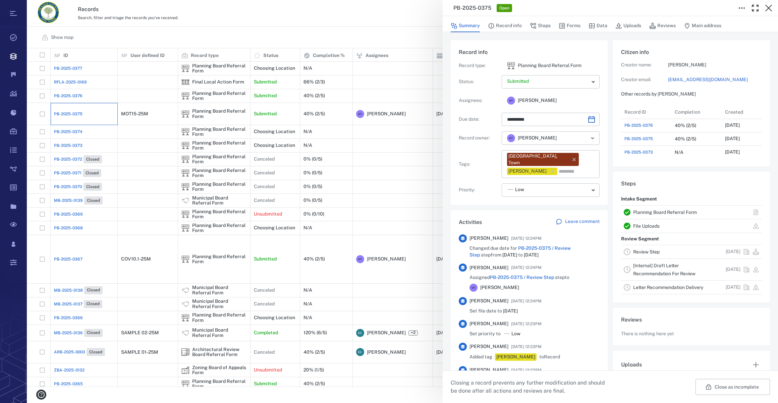
type input "**********"
click at [505, 23] on button "Record info" at bounding box center [505, 25] width 34 height 13
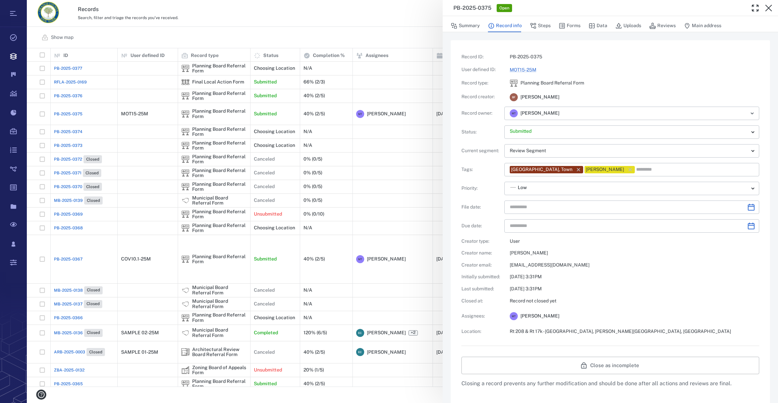
type input "**********"
click at [518, 67] on link "MOT15-25M" at bounding box center [523, 69] width 27 height 5
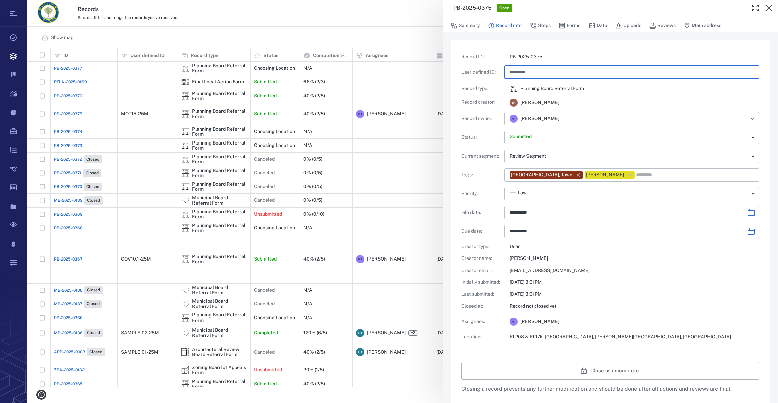
click at [517, 71] on input "*********" at bounding box center [632, 72] width 244 height 13
type input "*********"
click at [603, 106] on div "B F [PERSON_NAME]" at bounding box center [632, 102] width 255 height 9
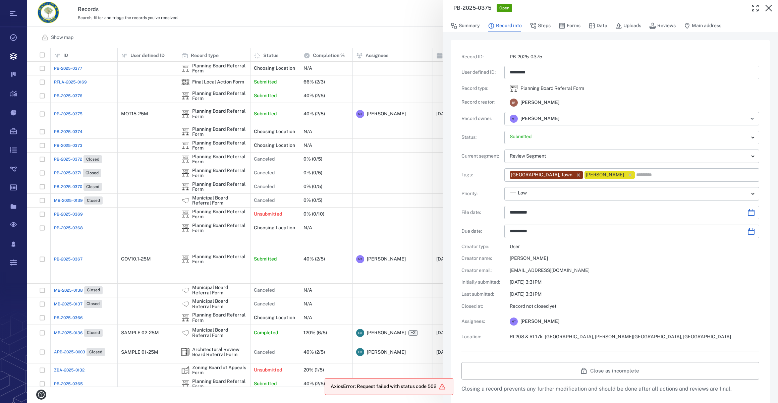
click at [652, 298] on p "[DATE] 3:31PM" at bounding box center [635, 294] width 250 height 7
click at [546, 211] on input "**********" at bounding box center [626, 212] width 232 height 13
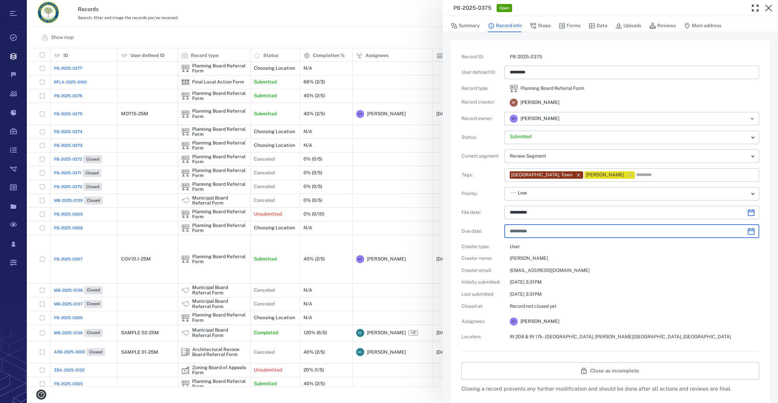
click at [563, 230] on input "**********" at bounding box center [626, 231] width 232 height 13
click at [569, 118] on input "text" at bounding box center [652, 118] width 174 height 9
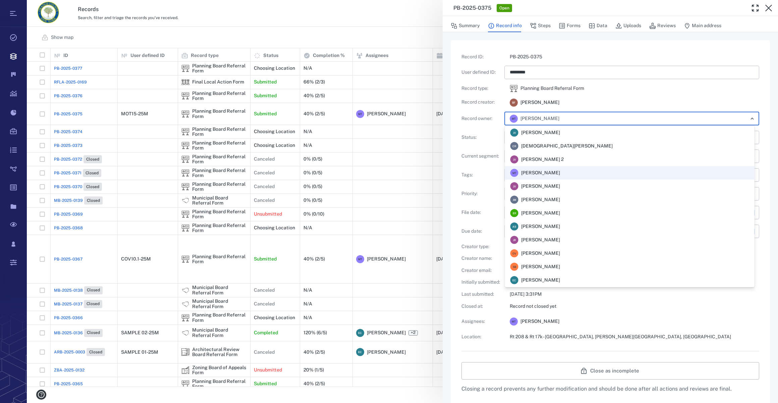
click at [624, 313] on div "**********" at bounding box center [611, 197] width 298 height 287
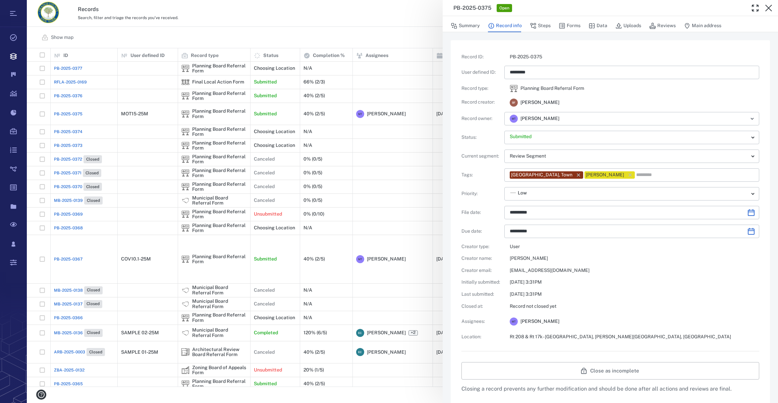
drag, startPoint x: 541, startPoint y: 23, endPoint x: 561, endPoint y: 34, distance: 22.4
click at [541, 23] on button "Steps" at bounding box center [540, 25] width 21 height 13
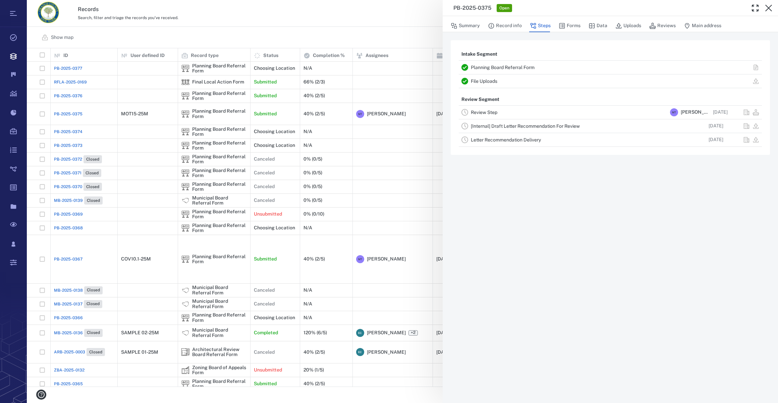
click at [62, 114] on div "PB-2025-0375 Open Summary Record info Steps Forms Data Uploads Reviews Main add…" at bounding box center [402, 201] width 751 height 403
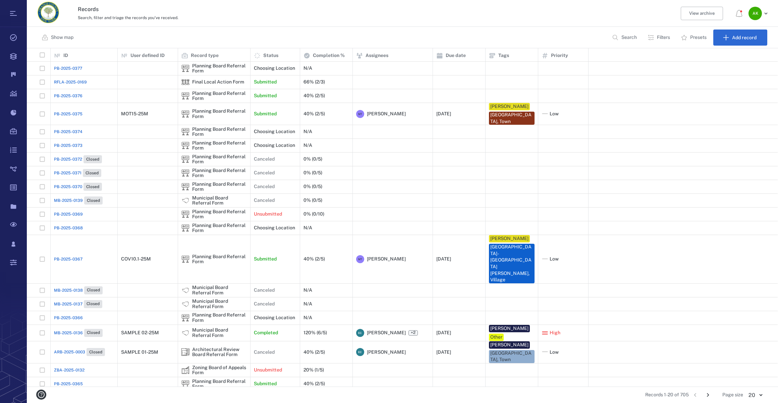
click at [63, 111] on span "PB-2025-0375" at bounding box center [68, 114] width 29 height 6
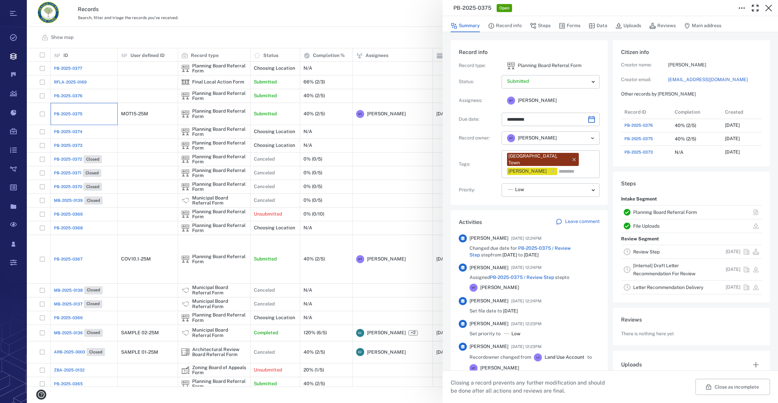
type input "**********"
click at [507, 25] on button "Record info" at bounding box center [505, 25] width 34 height 13
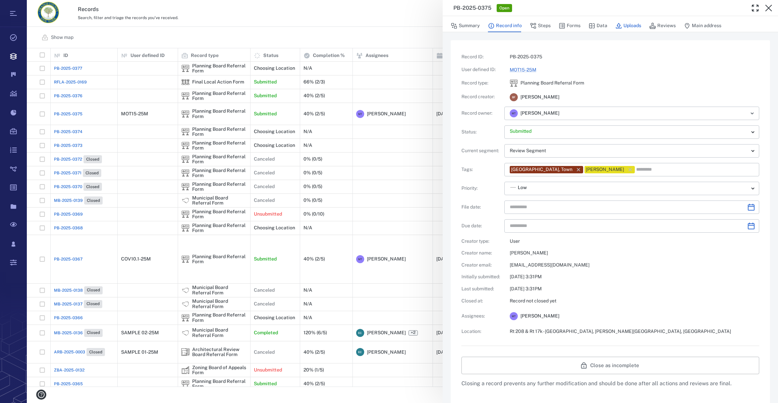
type input "**********"
click at [530, 68] on link "MOT15-25M" at bounding box center [523, 69] width 27 height 5
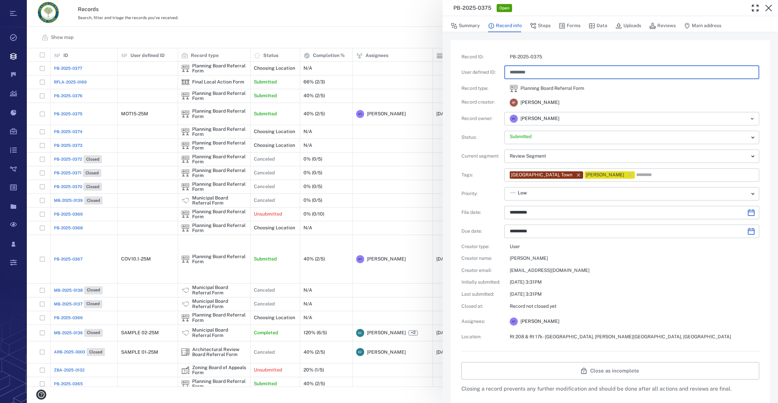
click at [518, 70] on input "*********" at bounding box center [632, 72] width 244 height 13
click at [538, 71] on input "*********" at bounding box center [632, 72] width 244 height 13
type input "*********"
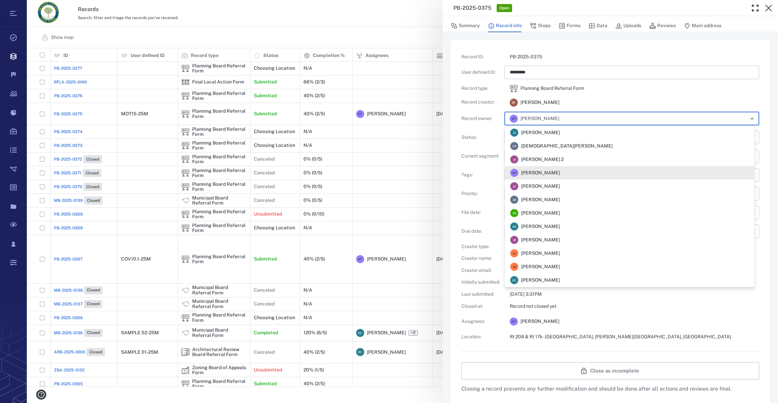
click at [572, 122] on input "text" at bounding box center [652, 118] width 174 height 9
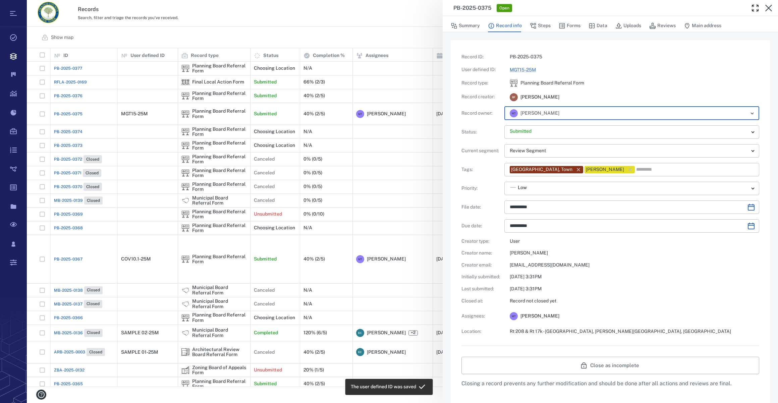
click at [584, 118] on input "text" at bounding box center [652, 113] width 174 height 9
click at [768, 9] on icon "button" at bounding box center [769, 8] width 8 height 8
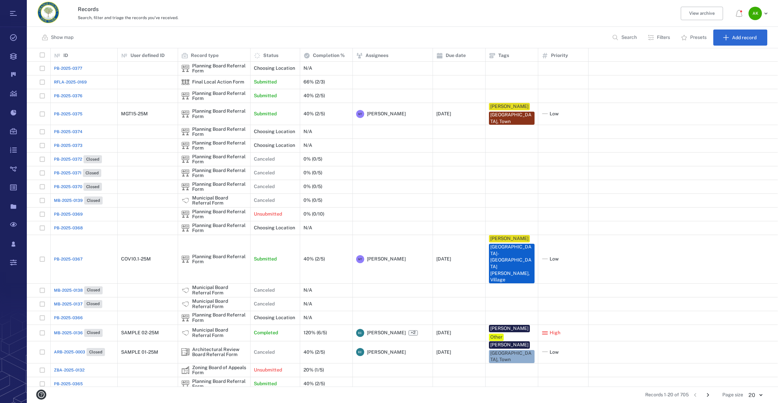
click at [62, 95] on span "PB-2025-0376" at bounding box center [68, 96] width 29 height 6
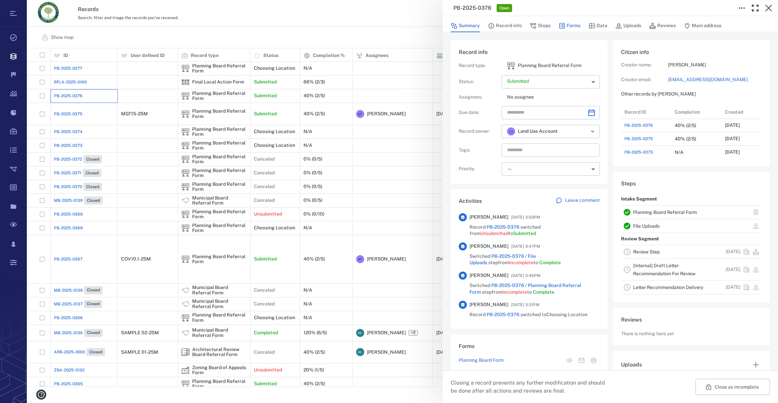
scroll to position [349, 129]
click at [573, 27] on button "Forms" at bounding box center [570, 25] width 22 height 13
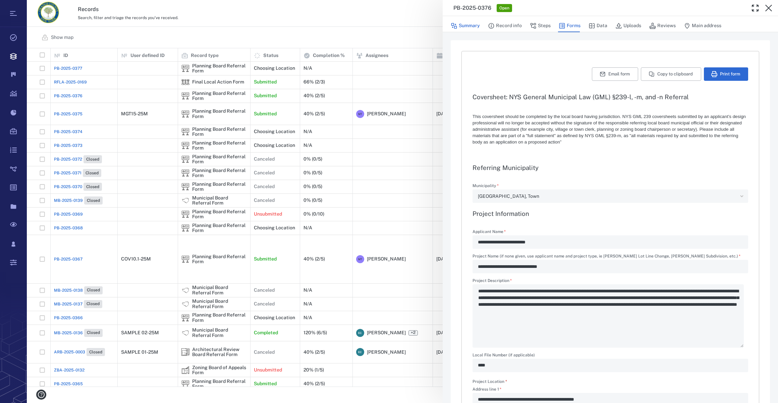
click at [468, 27] on button "Summary" at bounding box center [465, 25] width 29 height 13
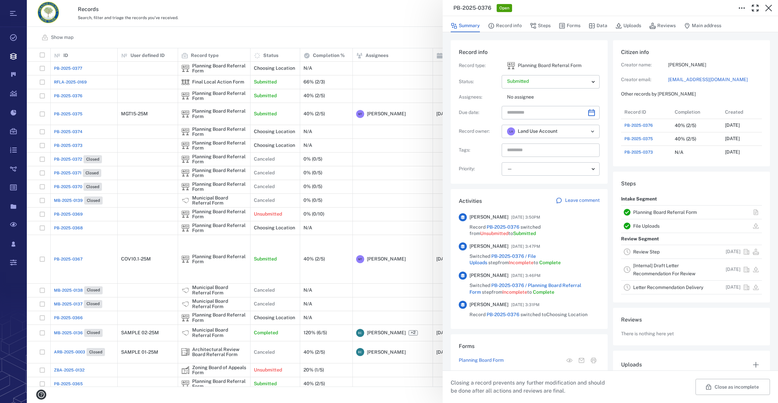
scroll to position [349, 129]
click at [588, 111] on icon "Choose date" at bounding box center [591, 112] width 7 height 7
click at [568, 209] on button "30" at bounding box center [569, 209] width 12 height 12
type input "**********"
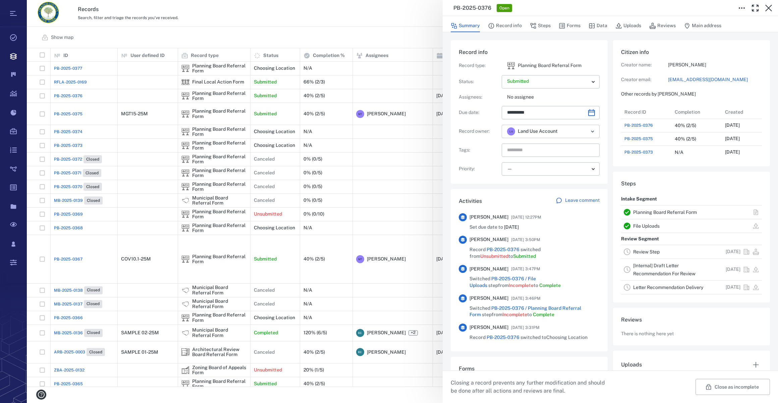
click at [593, 130] on icon "Open" at bounding box center [593, 131] width 8 height 8
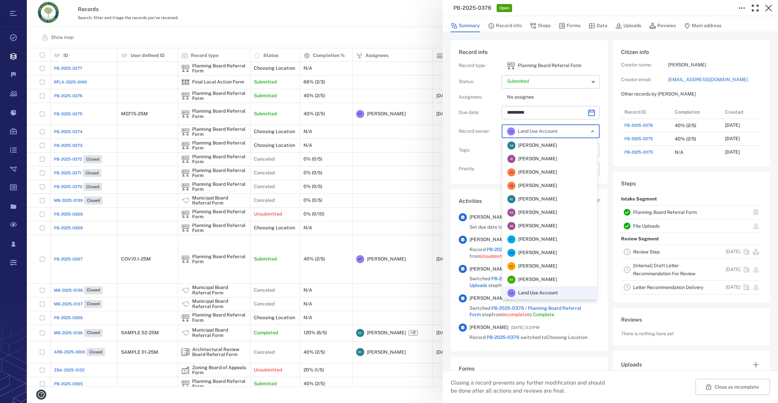
scroll to position [0, 0]
click at [557, 182] on span "[PERSON_NAME]" at bounding box center [537, 185] width 39 height 7
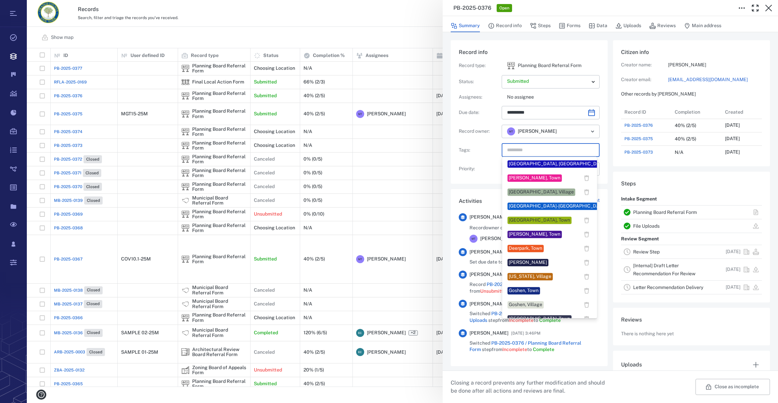
click at [525, 148] on input "text" at bounding box center [543, 150] width 73 height 9
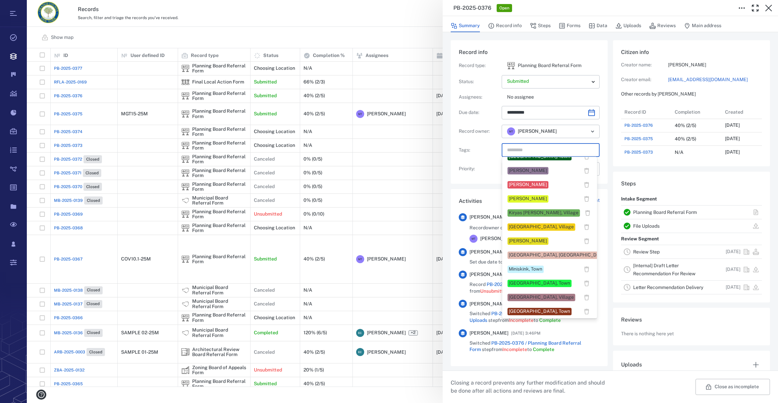
scroll to position [305, 0]
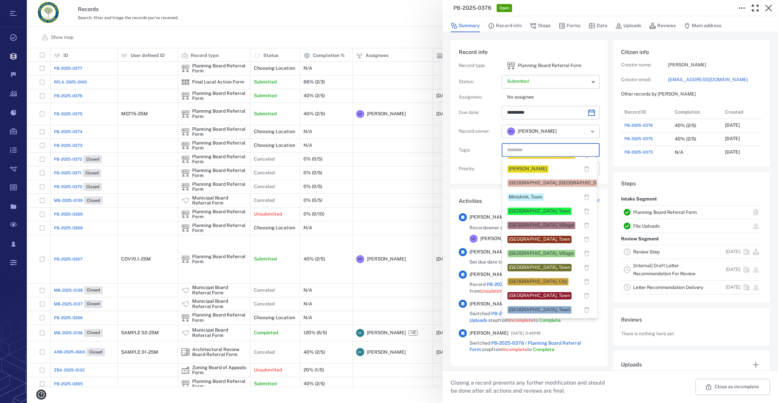
click at [522, 239] on div "[GEOGRAPHIC_DATA], Town" at bounding box center [539, 239] width 61 height 7
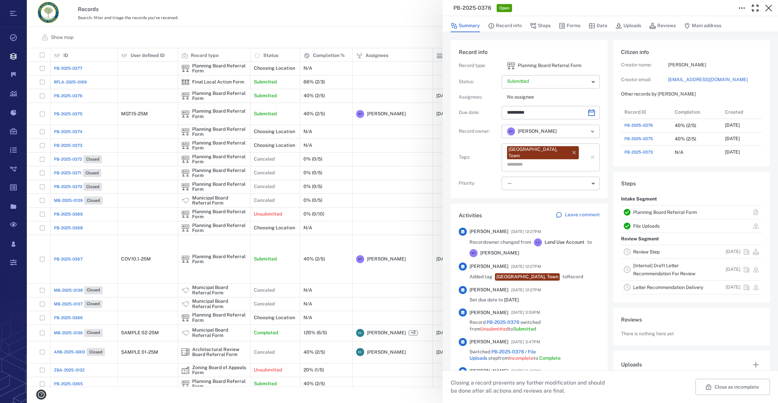
click at [570, 160] on input "text" at bounding box center [543, 164] width 73 height 9
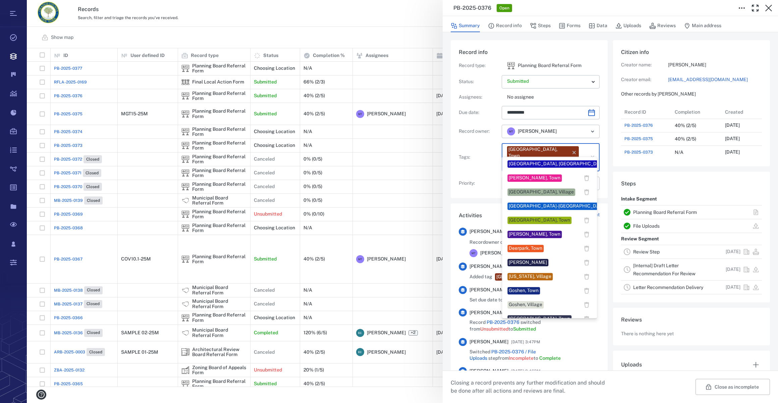
scroll to position [183, 0]
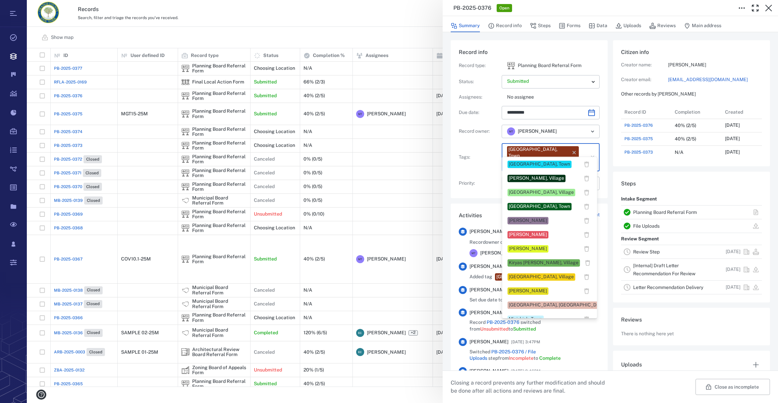
click at [524, 291] on div "[PERSON_NAME]" at bounding box center [528, 291] width 38 height 7
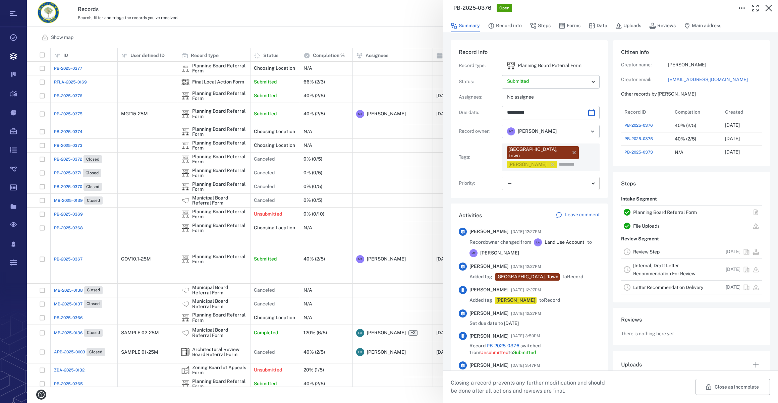
click at [522, 175] on body "Tasks Records Boards Dashboard Reports Record types Guide steps Rules Form buil…" at bounding box center [389, 201] width 778 height 403
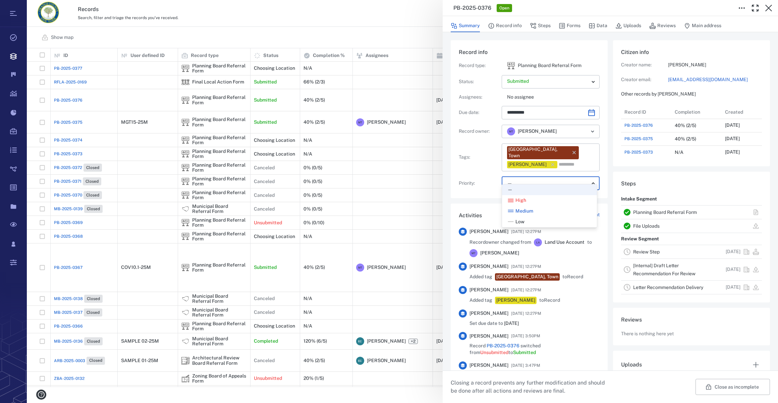
click at [523, 219] on span "Low" at bounding box center [520, 222] width 9 height 7
type input "**"
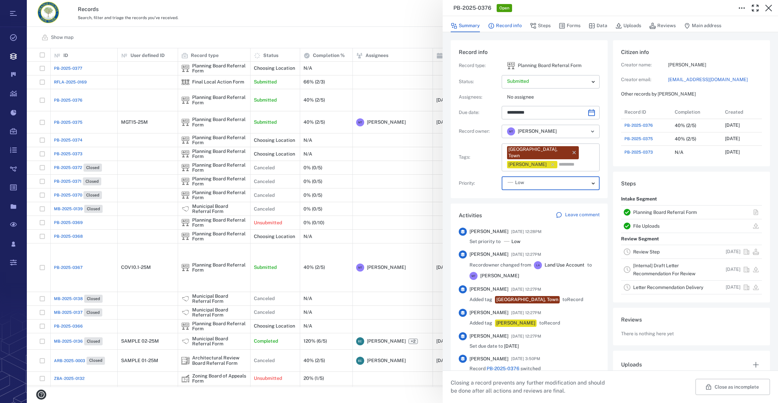
click at [505, 25] on button "Record info" at bounding box center [505, 25] width 34 height 13
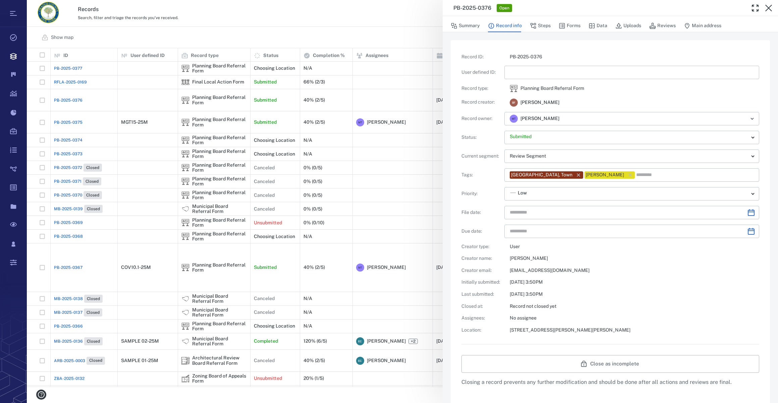
type input "**********"
click at [525, 74] on input "text" at bounding box center [632, 72] width 244 height 13
type input "*********"
click at [748, 212] on icon "Choose date" at bounding box center [751, 212] width 7 height 7
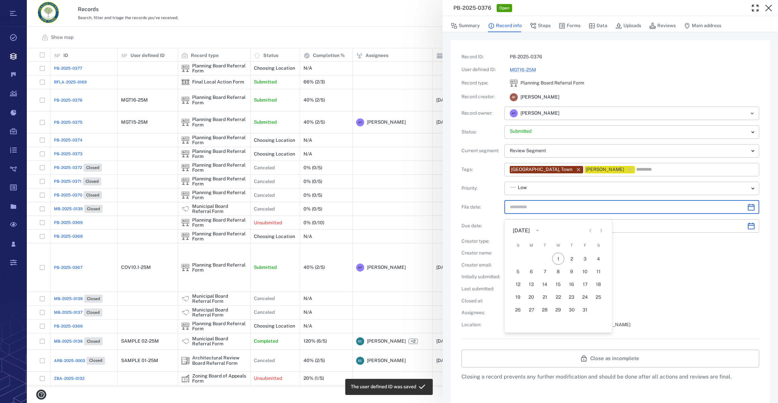
click at [589, 234] on div "[DATE] S M T W T F S 1 2 3 4 5 6 7 8 9 10 11 12 13 14 15 16 17 18 19 20 21 22 2…" at bounding box center [558, 276] width 107 height 113
click at [572, 304] on button "30" at bounding box center [572, 304] width 12 height 12
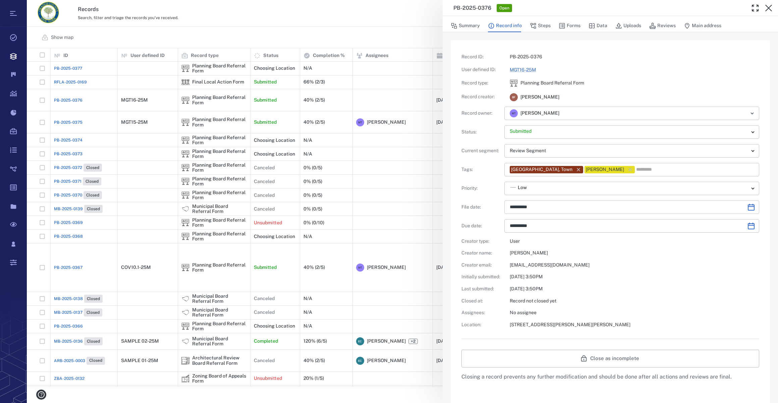
click at [748, 207] on icon "Choose date, selected date is Oct 30, 2025" at bounding box center [751, 207] width 7 height 7
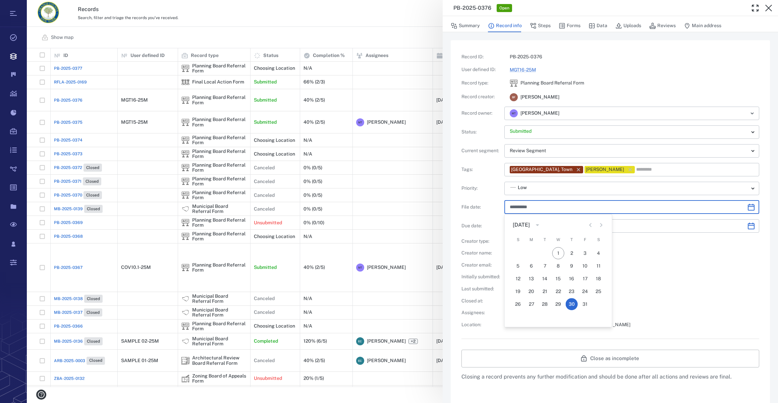
click at [592, 225] on icon "Previous month" at bounding box center [591, 225] width 8 height 8
click at [547, 304] on button "30" at bounding box center [545, 304] width 12 height 12
type input "**********"
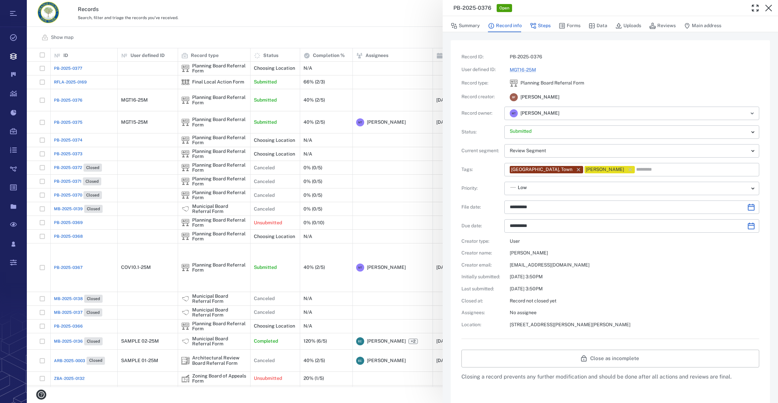
click at [539, 23] on button "Steps" at bounding box center [540, 25] width 21 height 13
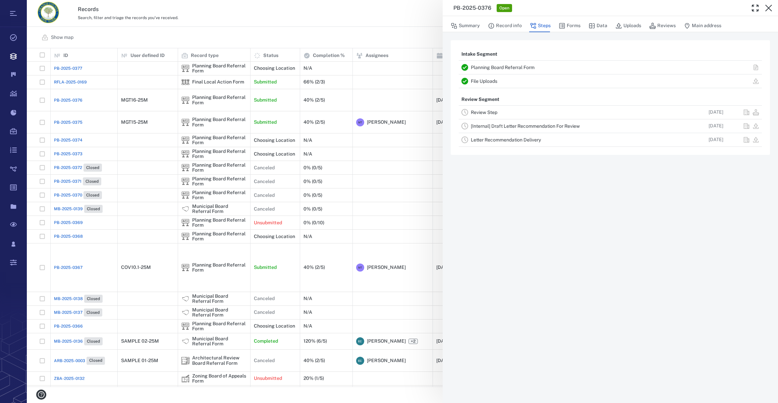
click at [481, 110] on link "Review Step" at bounding box center [484, 112] width 27 height 5
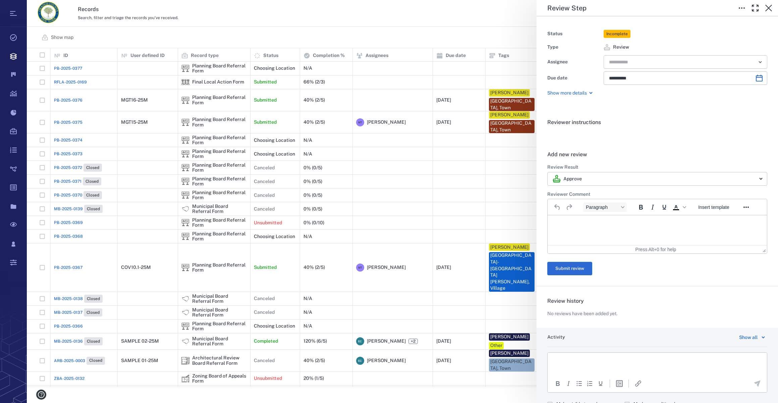
click at [629, 64] on input "text" at bounding box center [678, 61] width 139 height 9
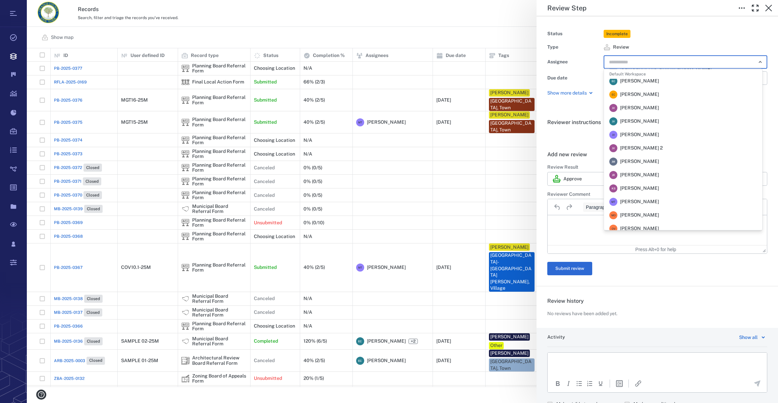
scroll to position [122, 0]
click at [638, 140] on span "[PERSON_NAME]" at bounding box center [639, 138] width 39 height 7
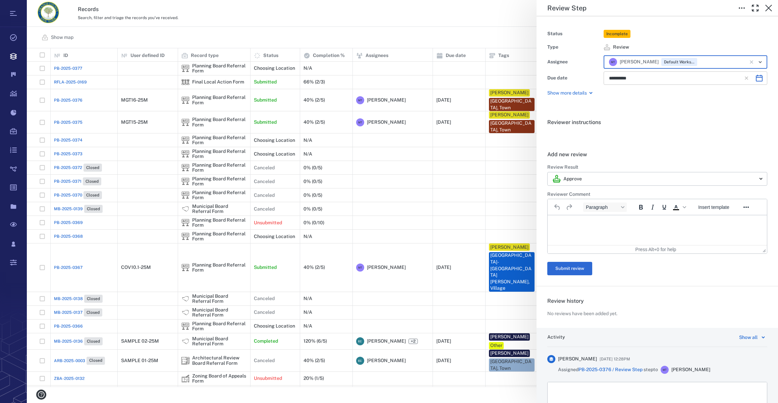
click at [756, 77] on icon "Choose date, selected date is Nov 13, 2025" at bounding box center [759, 78] width 7 height 7
click at [689, 94] on icon "Previous month" at bounding box center [690, 96] width 8 height 8
click at [671, 172] on button "30" at bounding box center [671, 175] width 12 height 12
type input "**********"
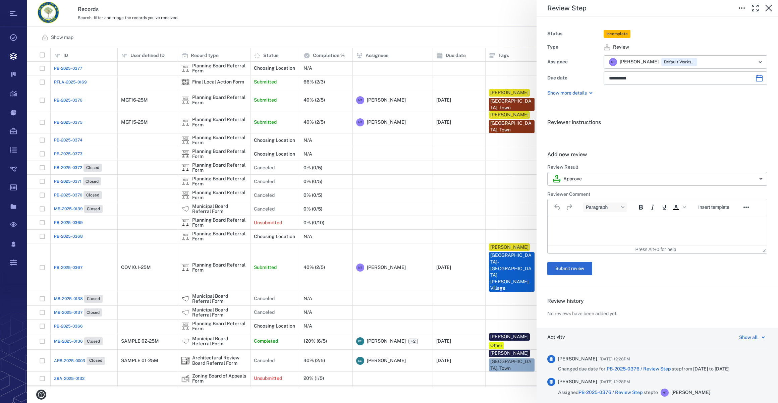
click at [759, 41] on div "Type Review" at bounding box center [657, 47] width 220 height 13
click at [767, 8] on icon "button" at bounding box center [769, 8] width 8 height 8
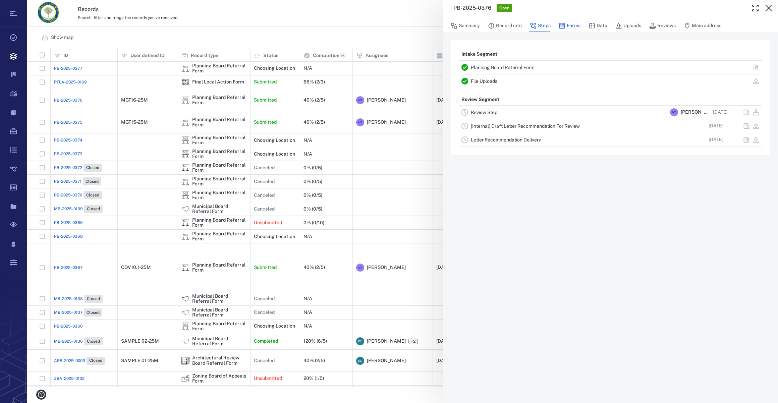
click at [574, 27] on button "Forms" at bounding box center [570, 25] width 22 height 13
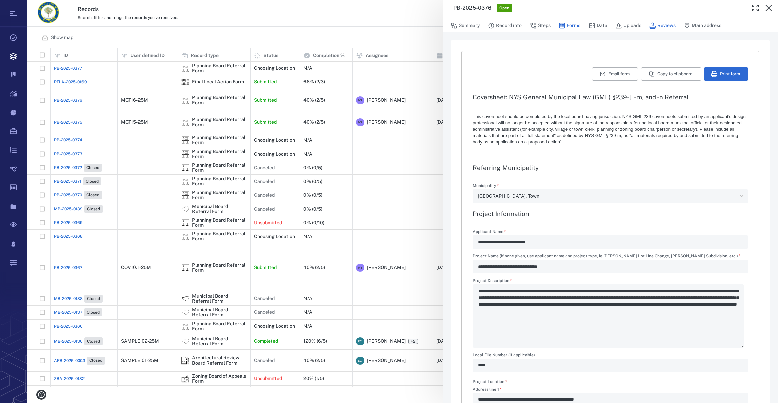
click at [659, 24] on button "Reviews" at bounding box center [662, 25] width 27 height 13
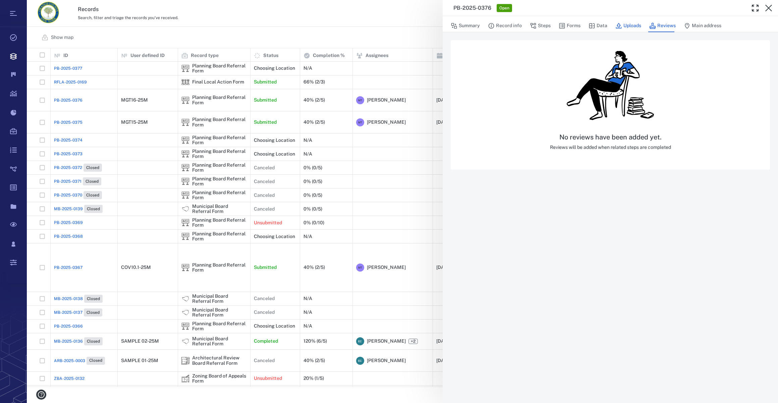
click at [631, 28] on button "Uploads" at bounding box center [629, 25] width 26 height 13
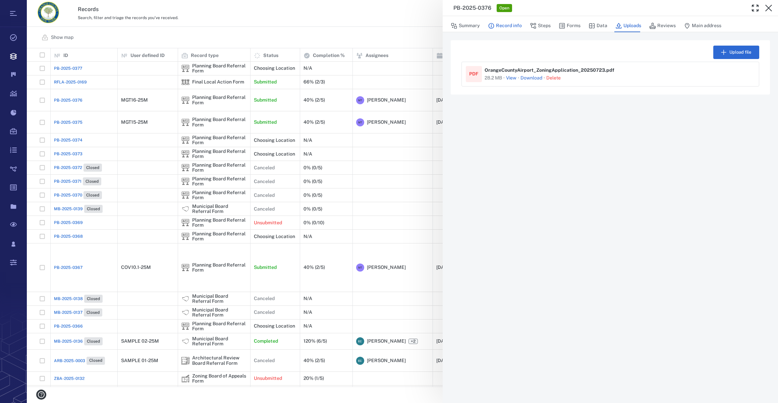
click at [511, 24] on button "Record info" at bounding box center [505, 25] width 34 height 13
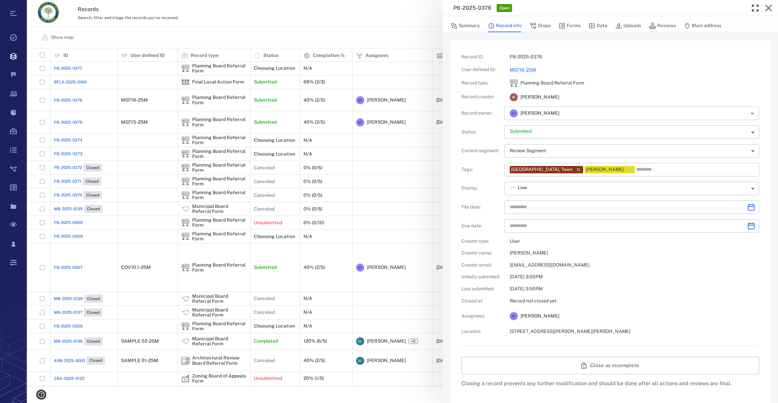
type input "**********"
click at [574, 24] on button "Forms" at bounding box center [570, 25] width 22 height 13
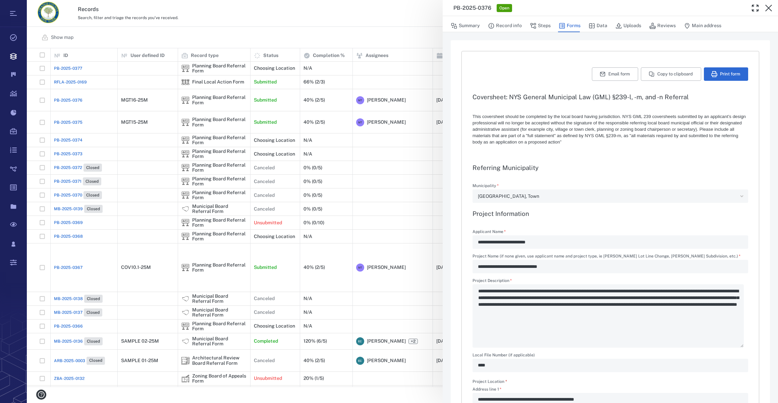
type textarea "*"
click at [712, 72] on icon "button" at bounding box center [715, 74] width 6 height 6
click at [772, 6] on icon "button" at bounding box center [769, 8] width 8 height 8
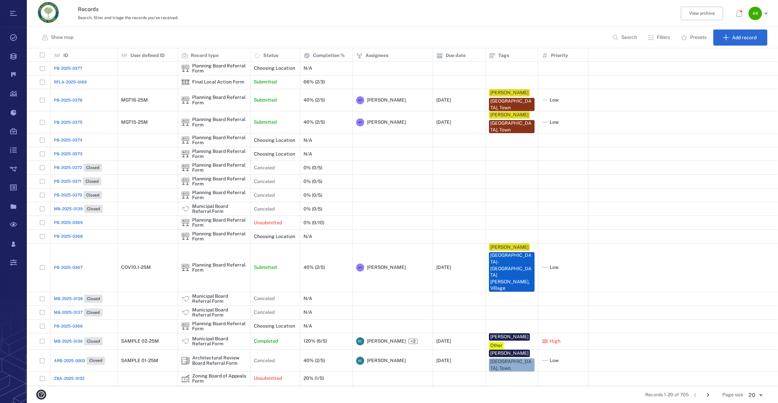
click at [70, 65] on span "PB-2025-0377" at bounding box center [68, 68] width 28 height 6
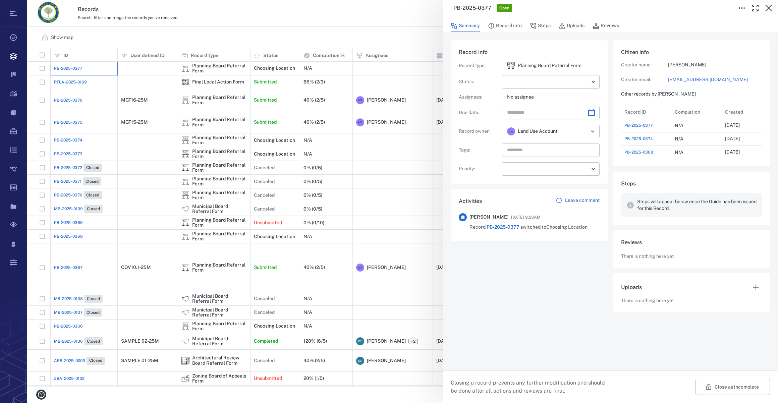
scroll to position [5, 5]
click at [123, 112] on div "PB-2025-0377 Open Summary Record info Steps Uploads Reviews Record info Record …" at bounding box center [402, 201] width 751 height 403
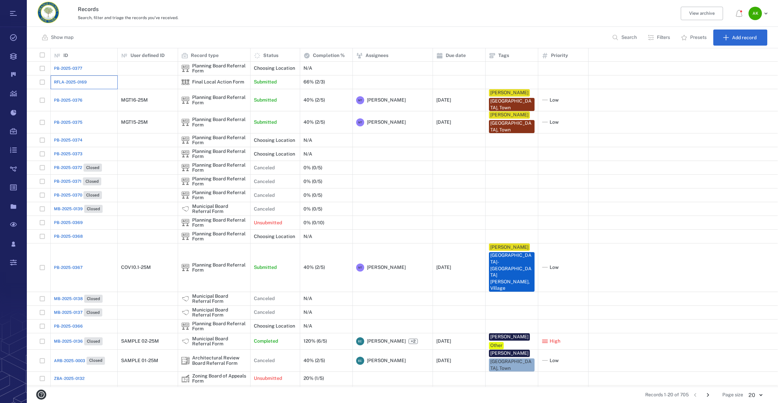
click at [63, 79] on div "RFLA-2025-0169" at bounding box center [84, 81] width 60 height 13
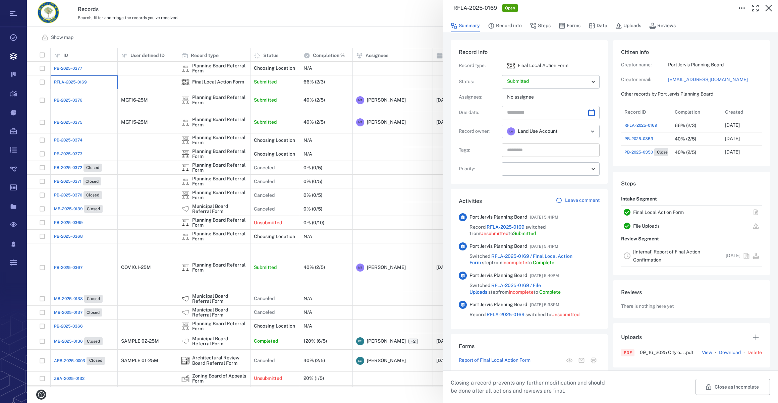
scroll to position [5, 5]
click at [573, 25] on button "Forms" at bounding box center [570, 25] width 22 height 13
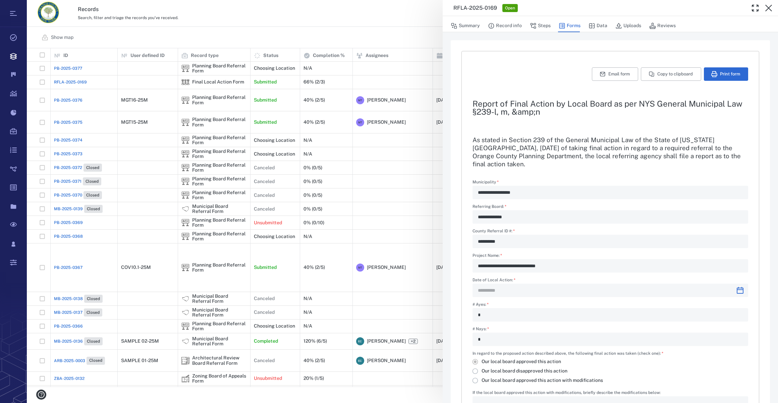
type input "**********"
click at [467, 23] on button "Summary" at bounding box center [465, 25] width 29 height 13
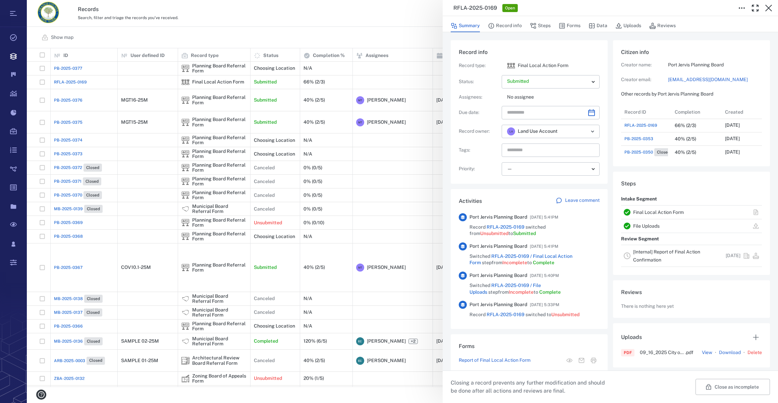
scroll to position [268, 129]
click at [592, 130] on icon "Open" at bounding box center [593, 131] width 8 height 8
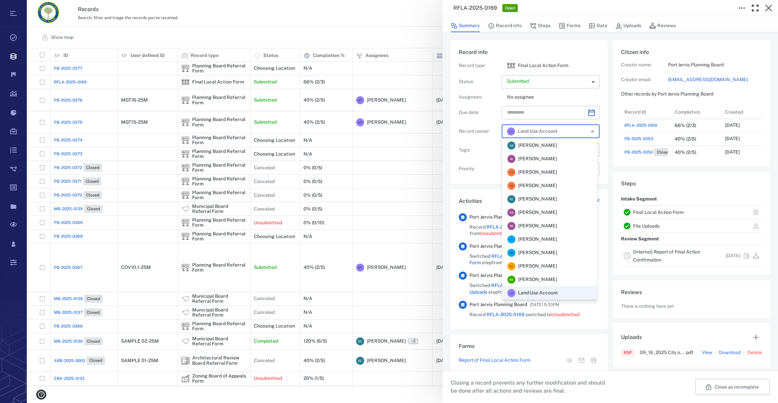
scroll to position [147, 0]
click at [557, 256] on div "V F [PERSON_NAME]" at bounding box center [533, 253] width 50 height 8
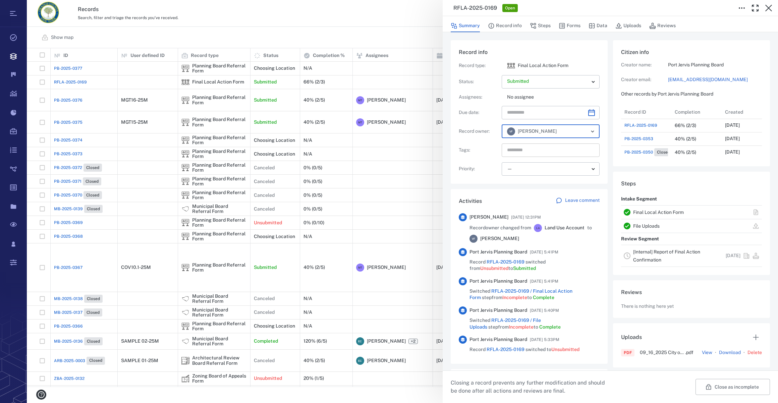
click at [532, 148] on input "text" at bounding box center [543, 150] width 73 height 9
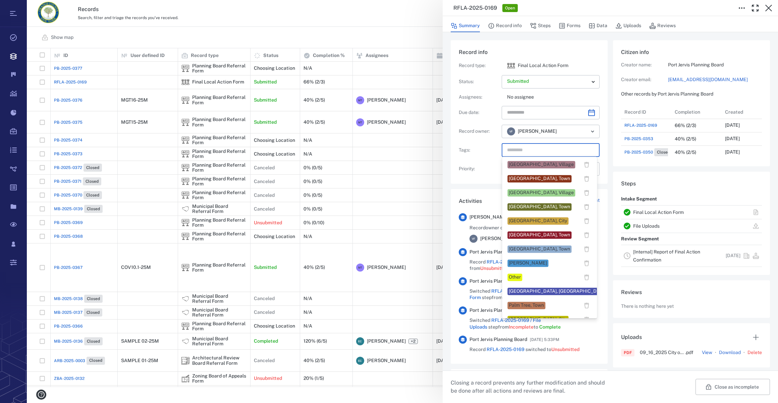
scroll to position [457, 0]
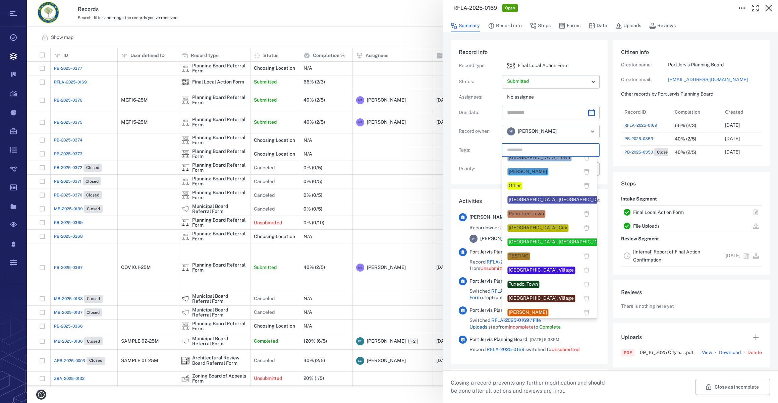
click at [520, 228] on div "[GEOGRAPHIC_DATA], City" at bounding box center [538, 228] width 58 height 7
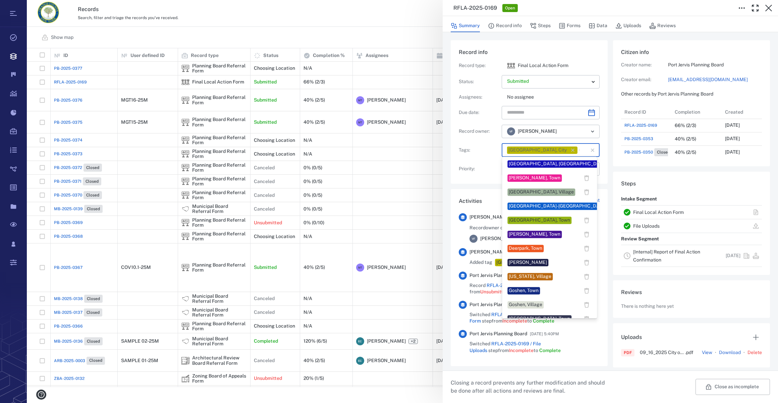
click at [578, 149] on input "text" at bounding box center [578, 150] width 1 height 9
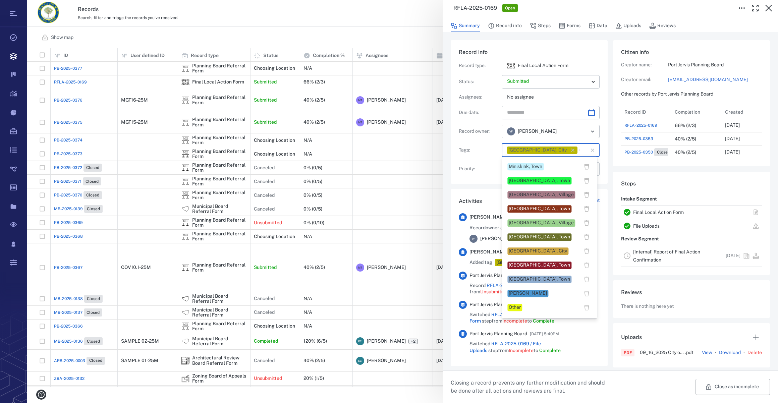
scroll to position [488, 0]
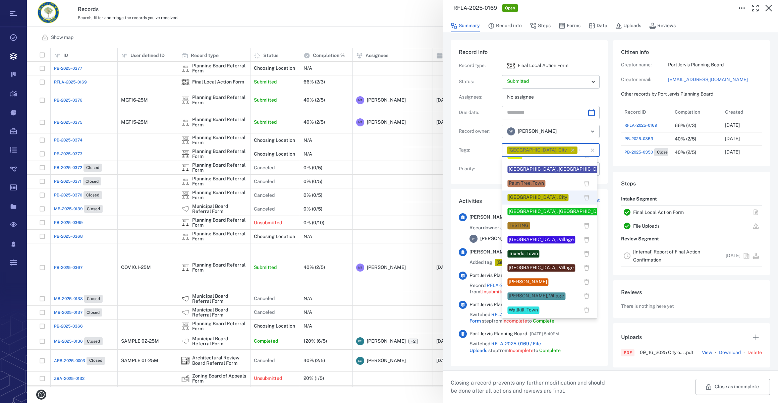
click at [537, 279] on div "[PERSON_NAME]" at bounding box center [528, 282] width 38 height 7
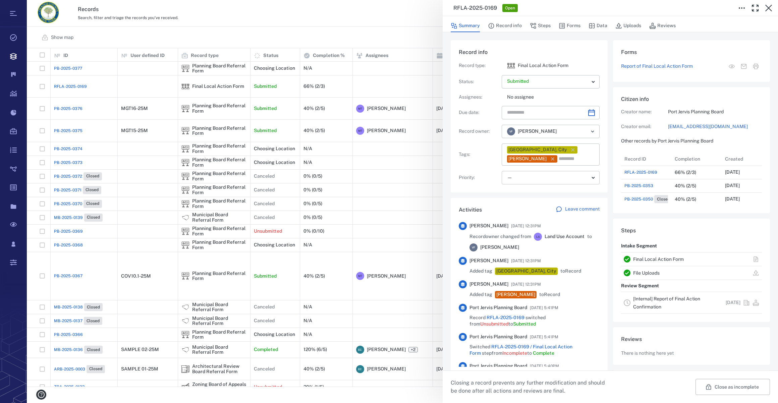
click at [523, 180] on body "Tasks Records Boards Dashboard Reports Record types Guide steps Rules Form buil…" at bounding box center [389, 201] width 778 height 403
click at [526, 223] on div "Low" at bounding box center [550, 222] width 84 height 7
type input "**"
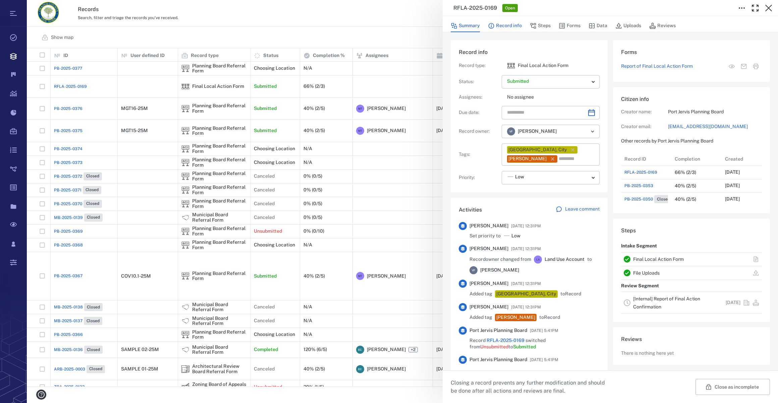
click at [508, 28] on button "Record info" at bounding box center [505, 25] width 34 height 13
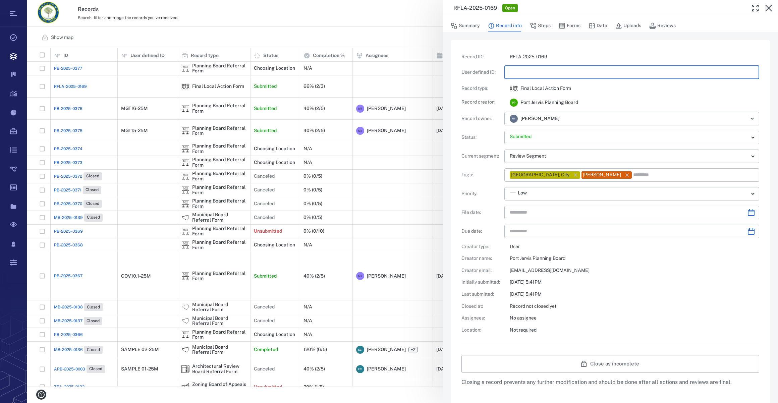
click at [531, 70] on input "text" at bounding box center [632, 72] width 244 height 13
type input "*********"
click at [544, 27] on button "Steps" at bounding box center [540, 25] width 21 height 13
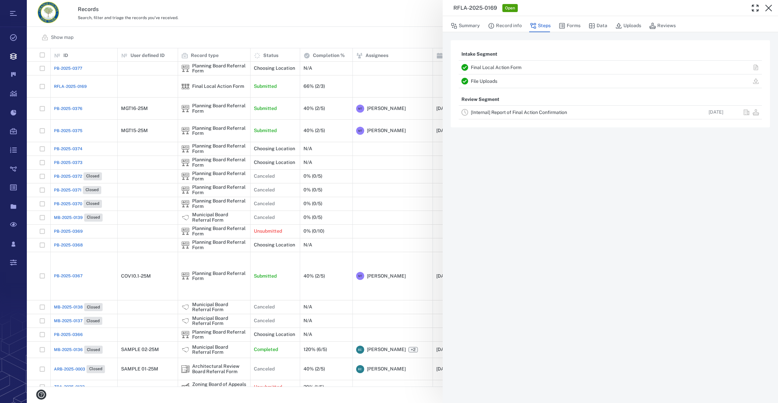
click at [498, 111] on link "[Internal] Report of Final Action Confirmation" at bounding box center [519, 112] width 96 height 5
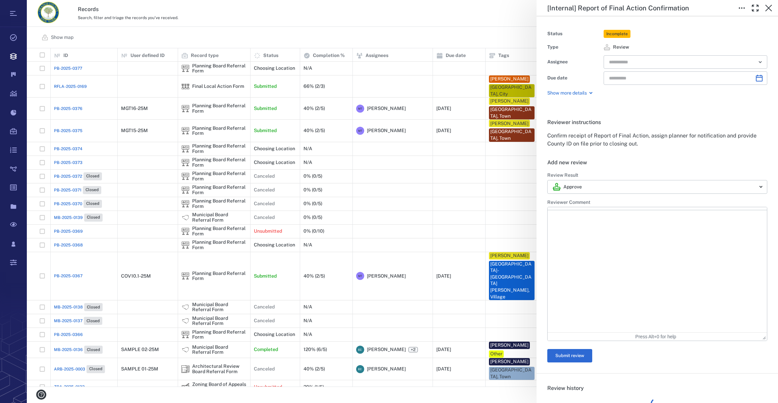
type input "**********"
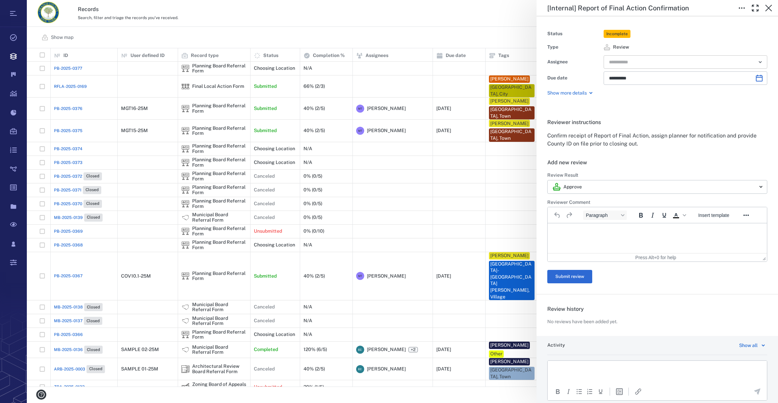
click at [669, 64] on input "text" at bounding box center [678, 61] width 139 height 9
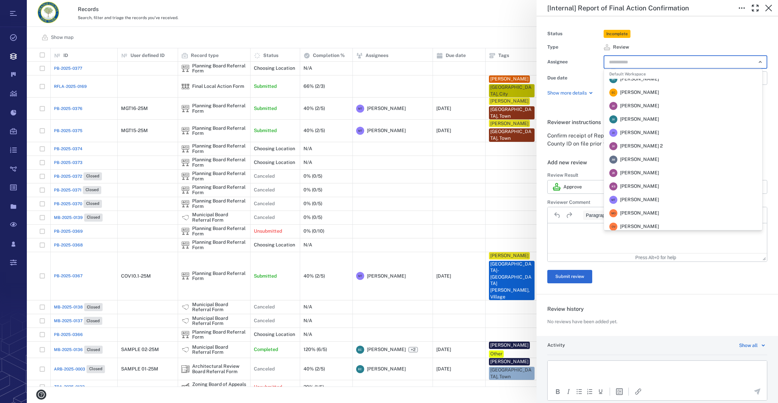
scroll to position [122, 0]
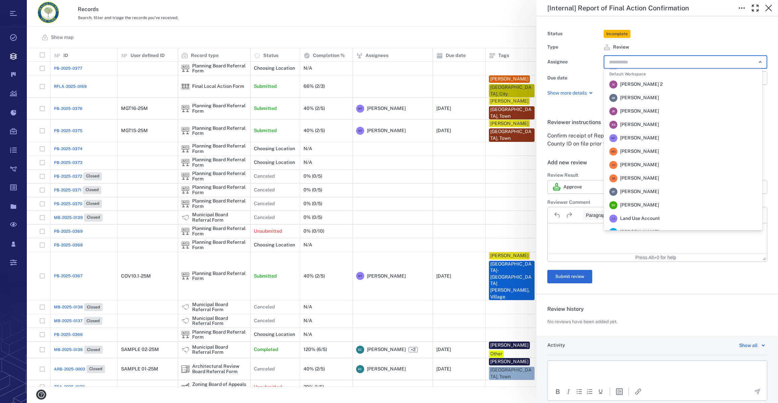
click at [651, 191] on span "[PERSON_NAME]" at bounding box center [639, 192] width 39 height 7
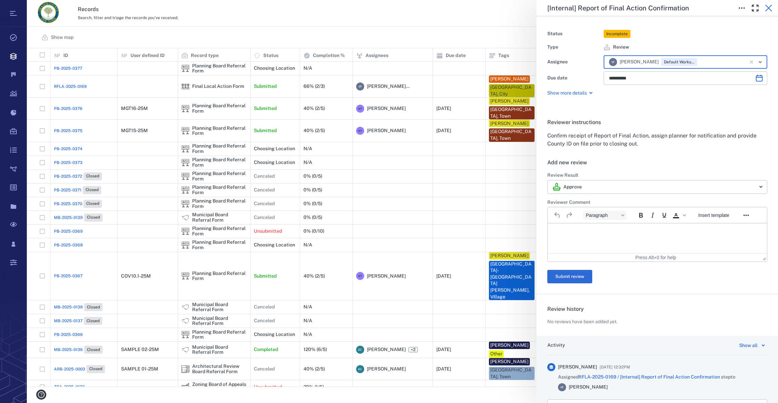
click at [767, 8] on icon "button" at bounding box center [769, 8] width 8 height 8
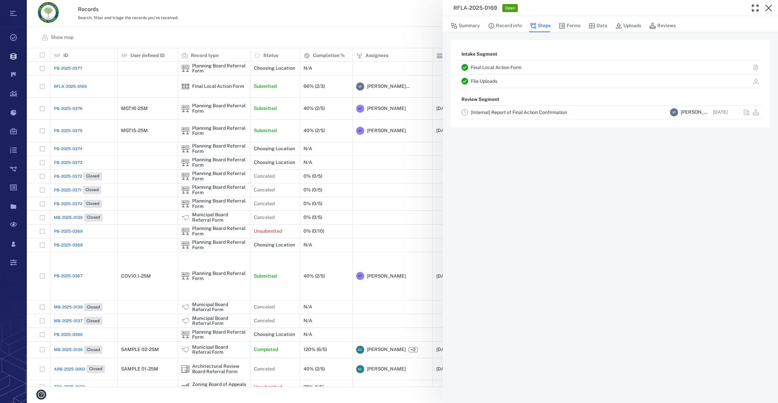
click at [767, 8] on icon "button" at bounding box center [769, 8] width 8 height 8
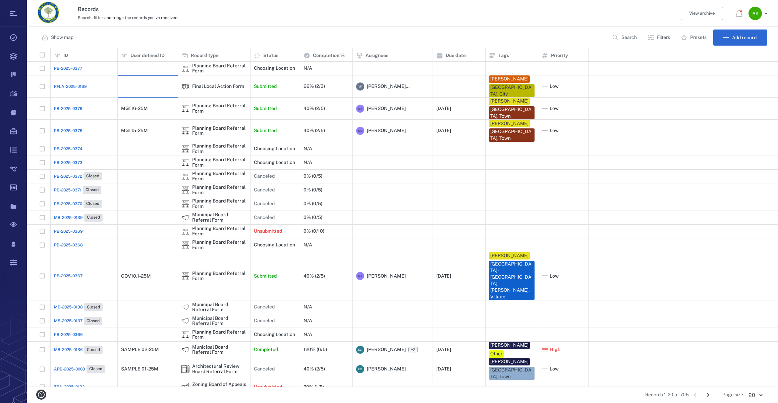
click at [143, 91] on div at bounding box center [147, 86] width 53 height 13
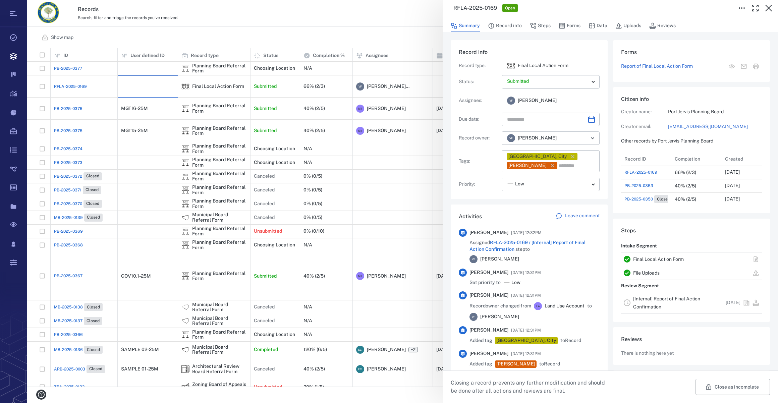
scroll to position [268, 129]
click at [503, 23] on button "Record info" at bounding box center [505, 25] width 34 height 13
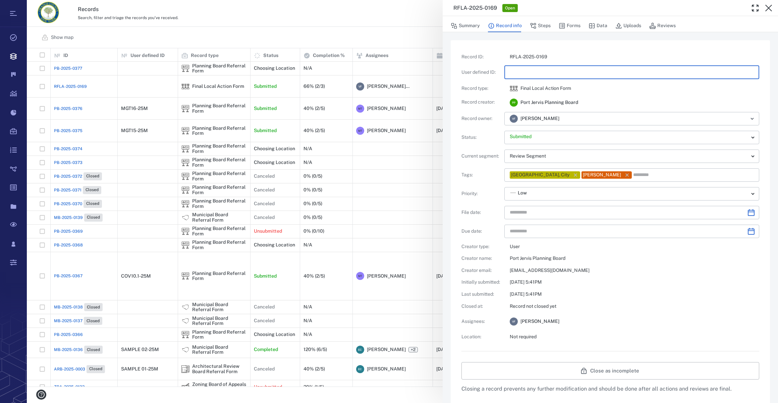
click at [520, 66] on input "text" at bounding box center [632, 72] width 244 height 13
type input "**********"
click at [575, 141] on body "Tasks Records Boards Dashboard Reports Record types Guide steps Rules Form buil…" at bounding box center [389, 201] width 778 height 403
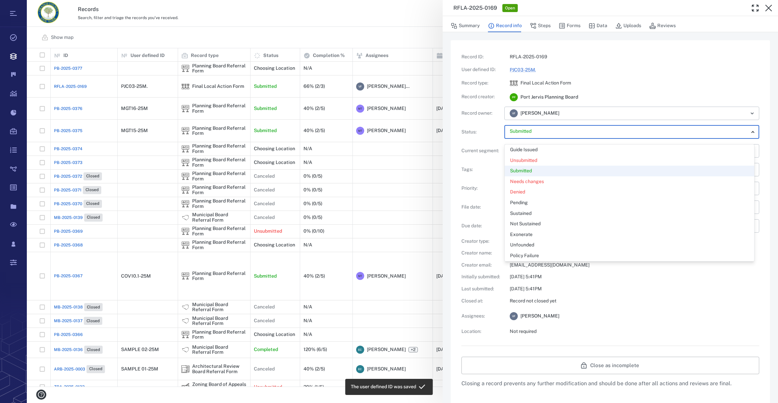
click at [528, 166] on li "Submitted" at bounding box center [630, 171] width 250 height 11
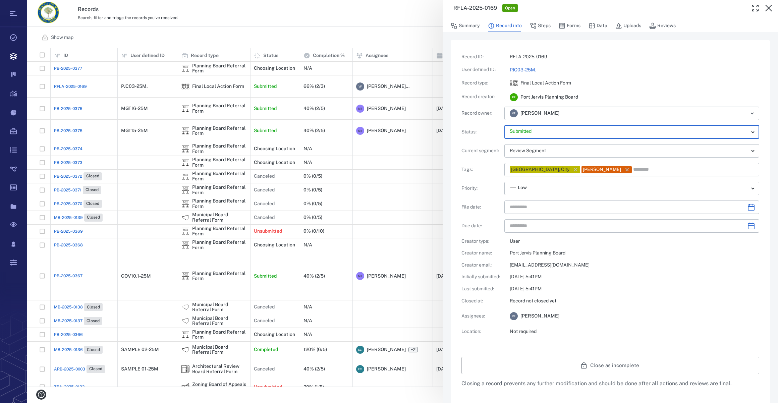
click at [654, 287] on p "[DATE] 5:41PM" at bounding box center [635, 289] width 250 height 7
click at [768, 9] on icon "button" at bounding box center [769, 8] width 8 height 8
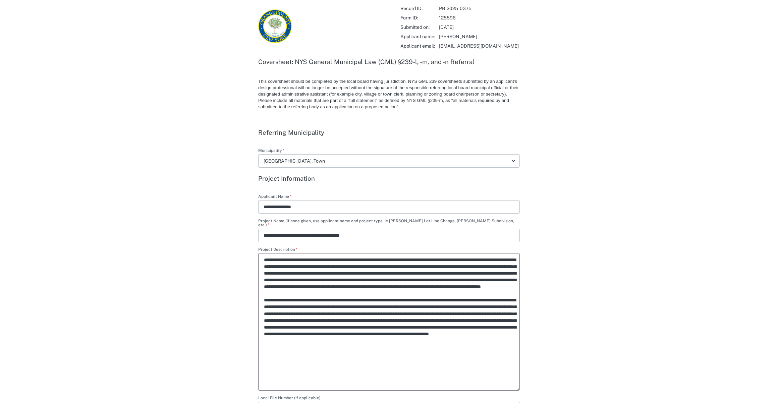
type input "**********"
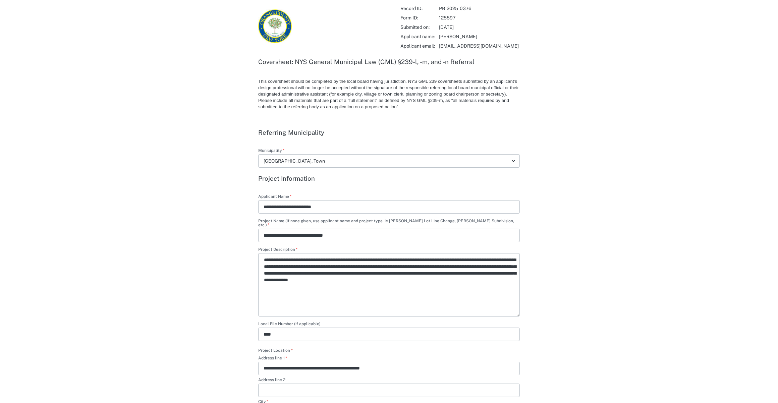
type textarea "*"
